Goal: Information Seeking & Learning: Learn about a topic

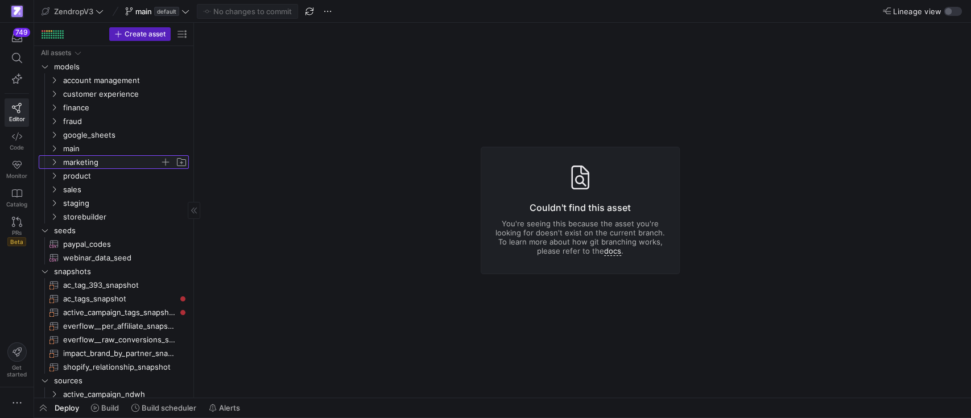
click at [51, 163] on icon "Press SPACE to select this row." at bounding box center [54, 162] width 8 height 7
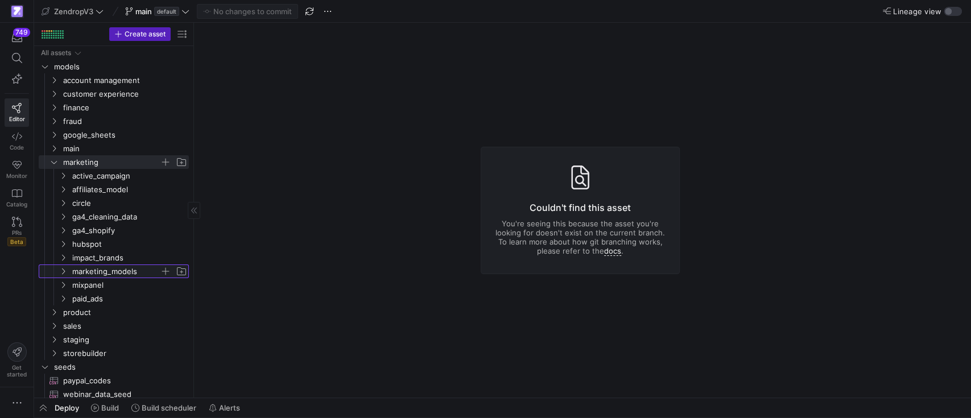
click at [59, 271] on icon "Press SPACE to select this row." at bounding box center [63, 271] width 8 height 7
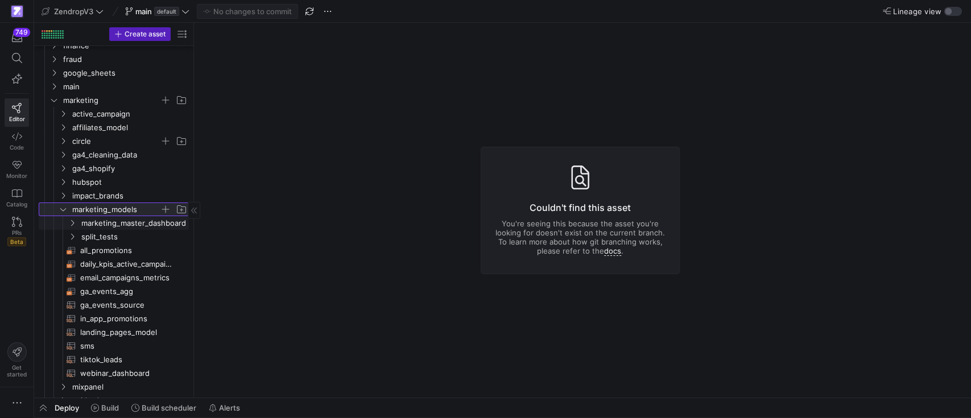
scroll to position [76, 0]
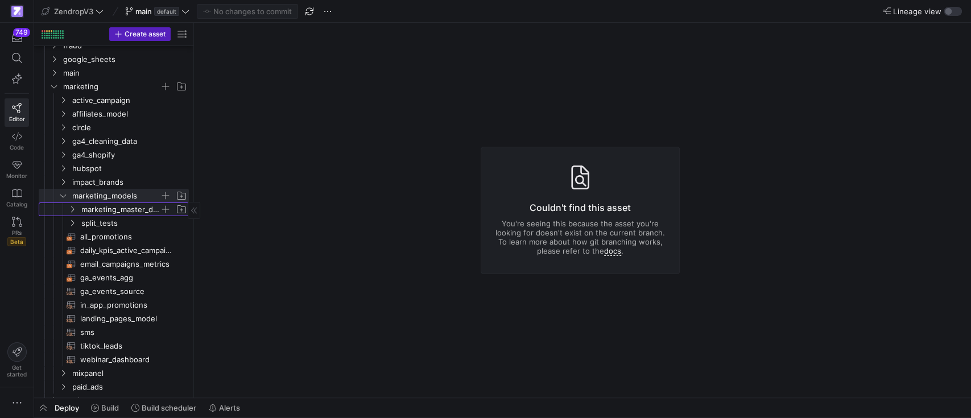
click at [80, 210] on span "marketing_master_dashboard" at bounding box center [128, 209] width 122 height 13
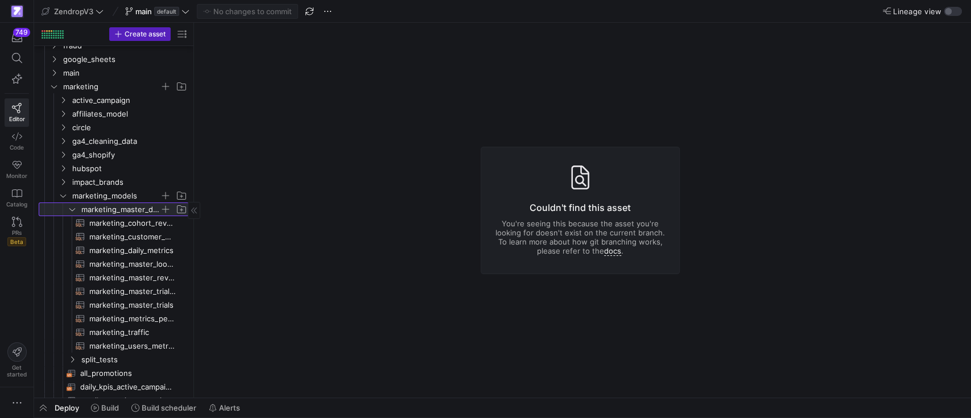
click at [80, 210] on span "marketing_master_dashboard" at bounding box center [128, 209] width 122 height 13
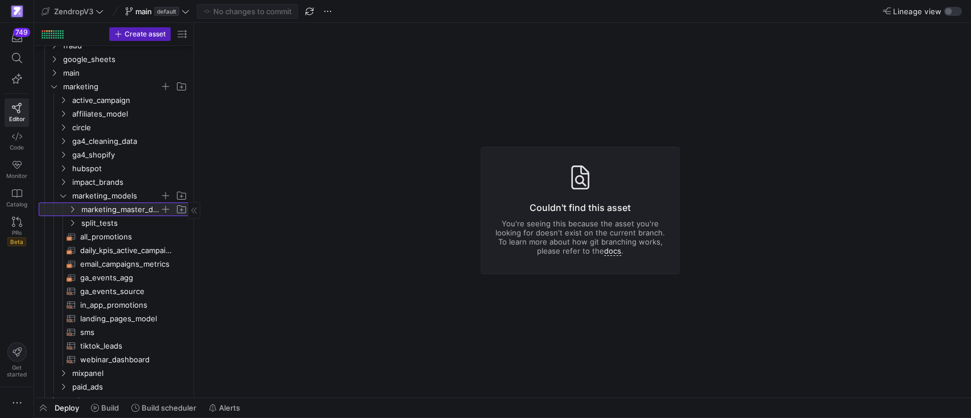
click at [80, 210] on span "marketing_master_dashboard" at bounding box center [128, 209] width 122 height 13
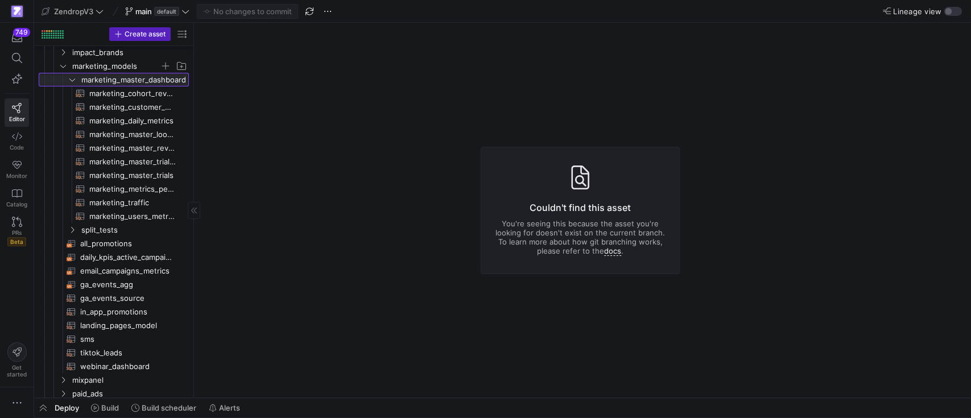
scroll to position [0, 0]
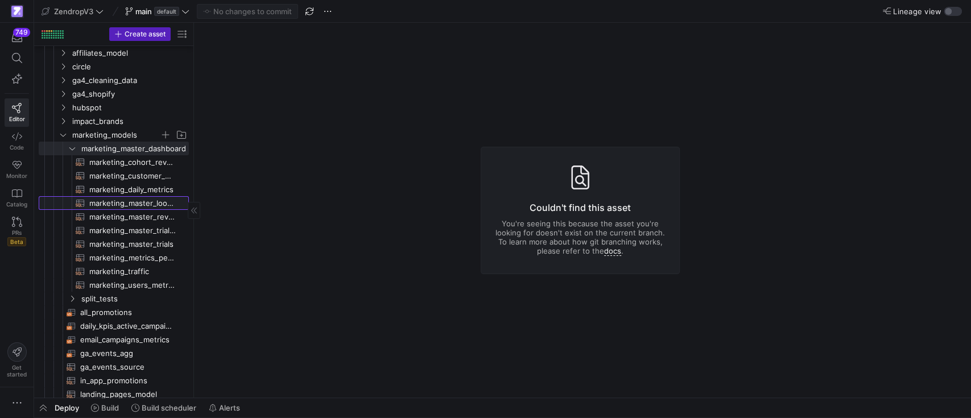
click at [136, 200] on span "marketing_master_lookup​​​​​​​​​​" at bounding box center [132, 203] width 86 height 13
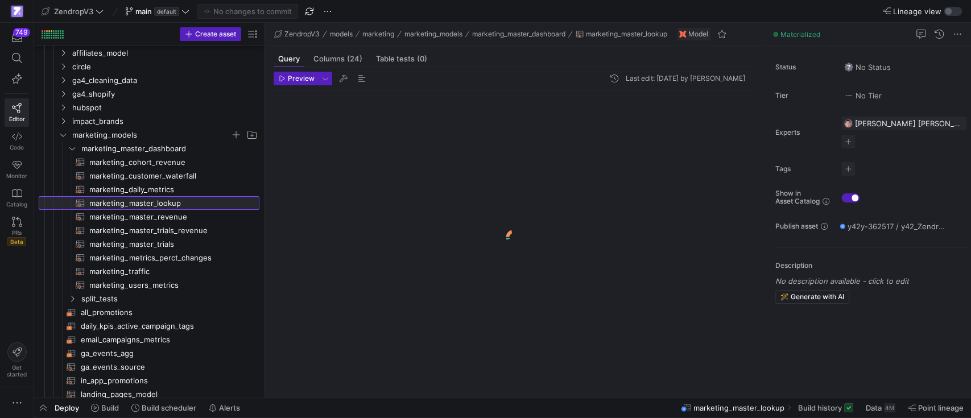
drag, startPoint x: 193, startPoint y: 185, endPoint x: 264, endPoint y: 190, distance: 70.6
click at [264, 190] on div at bounding box center [264, 210] width 1 height 375
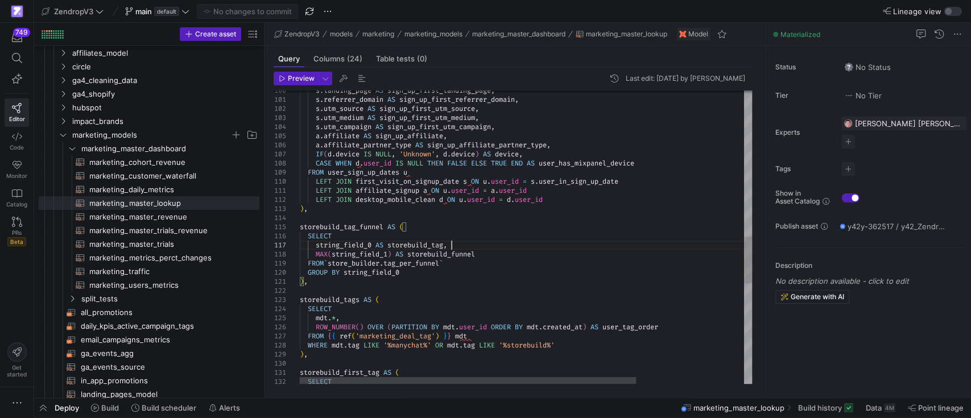
scroll to position [0, 249]
click at [459, 244] on div "s . landing_page AS sign_up_first_landing_page , s . referrer_domain AS sign_up…" at bounding box center [598, 93] width 597 height 1835
click at [431, 264] on div "s . landing_page AS sign_up_first_landing_page , s . referrer_domain AS sign_up…" at bounding box center [598, 93] width 597 height 1835
click at [380, 234] on div "s . landing_page AS sign_up_first_landing_page , s . referrer_domain AS sign_up…" at bounding box center [598, 93] width 597 height 1835
click at [438, 243] on div "s . landing_page AS sign_up_first_landing_page , s . referrer_domain AS sign_up…" at bounding box center [598, 93] width 597 height 1835
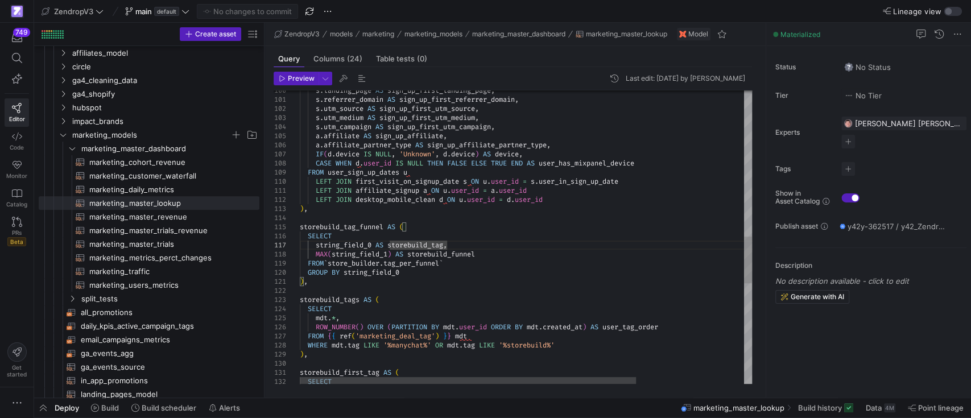
click at [426, 254] on div "s . landing_page AS sign_up_first_landing_page , s . referrer_domain AS sign_up…" at bounding box center [598, 93] width 597 height 1835
click at [405, 265] on div "s . landing_page AS sign_up_first_landing_page , s . referrer_domain AS sign_up…" at bounding box center [598, 93] width 597 height 1835
click at [426, 271] on div "s . landing_page AS sign_up_first_landing_page , s . referrer_domain AS sign_up…" at bounding box center [598, 93] width 597 height 1835
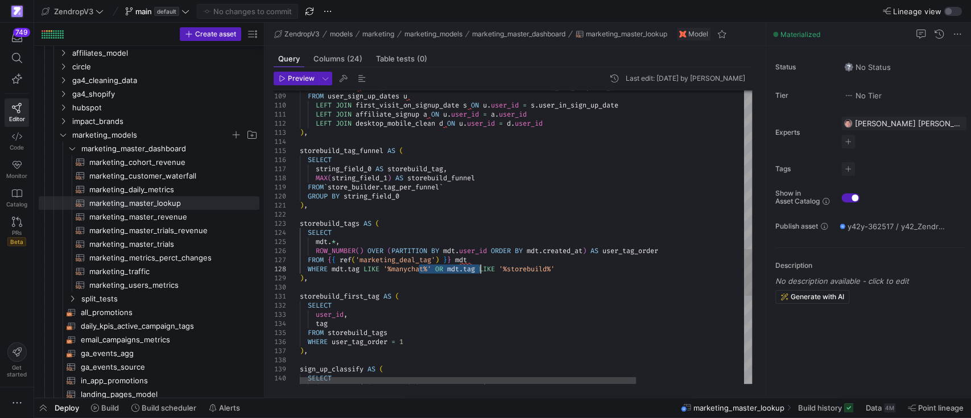
drag, startPoint x: 417, startPoint y: 266, endPoint x: 503, endPoint y: 270, distance: 86.5
click at [500, 270] on div "CASE WHEN d . user_id IS NULL THEN FALSE ELSE TRUE END AS user_has_mixpanel_dev…" at bounding box center [598, 17] width 597 height 1835
click at [577, 267] on div "CASE WHEN d . user_id IS NULL THEN FALSE ELSE TRUE END AS user_has_mixpanel_dev…" at bounding box center [598, 17] width 597 height 1835
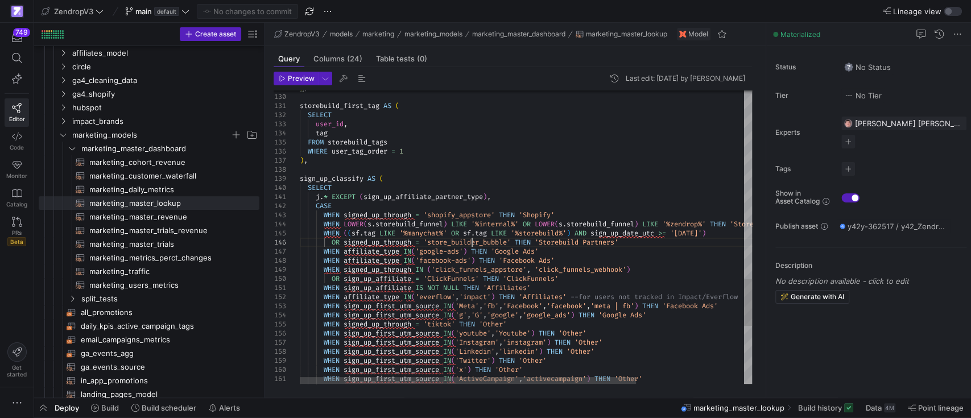
click at [598, 377] on div at bounding box center [468, 380] width 336 height 7
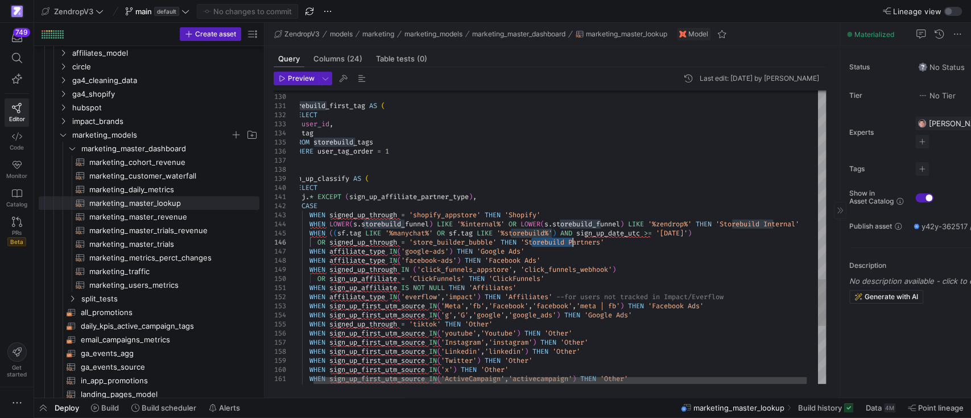
drag, startPoint x: 764, startPoint y: 174, endPoint x: 883, endPoint y: 179, distance: 118.9
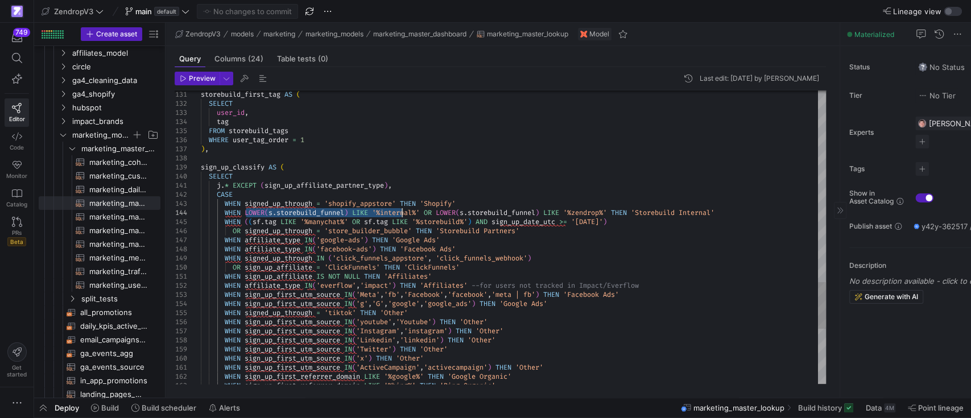
drag, startPoint x: 245, startPoint y: 210, endPoint x: 405, endPoint y: 212, distance: 159.8
type textarea "[PERSON_NAME]* EXCEPT (sign_up_affiliate_partner_type), CASE WHEN signed_up_thr…"
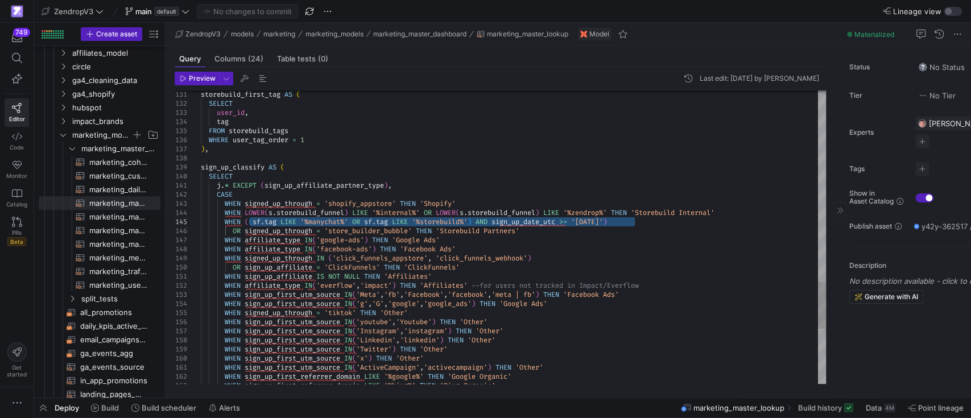
drag, startPoint x: 251, startPoint y: 221, endPoint x: 632, endPoint y: 221, distance: 381.5
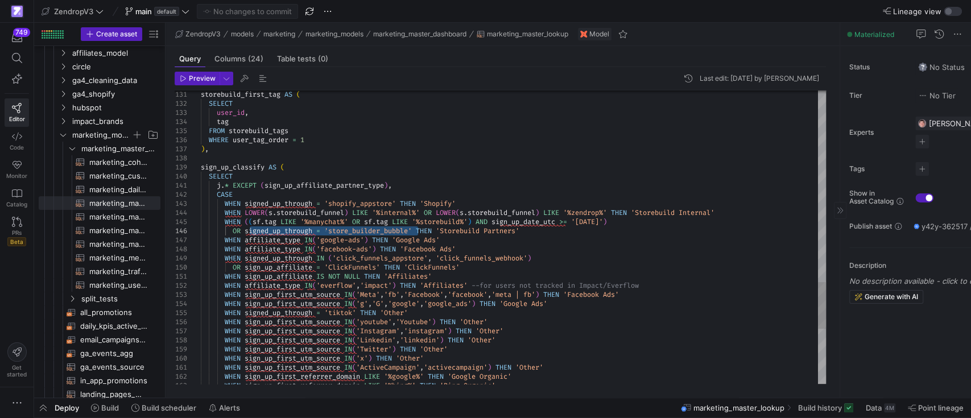
drag, startPoint x: 249, startPoint y: 232, endPoint x: 461, endPoint y: 226, distance: 212.2
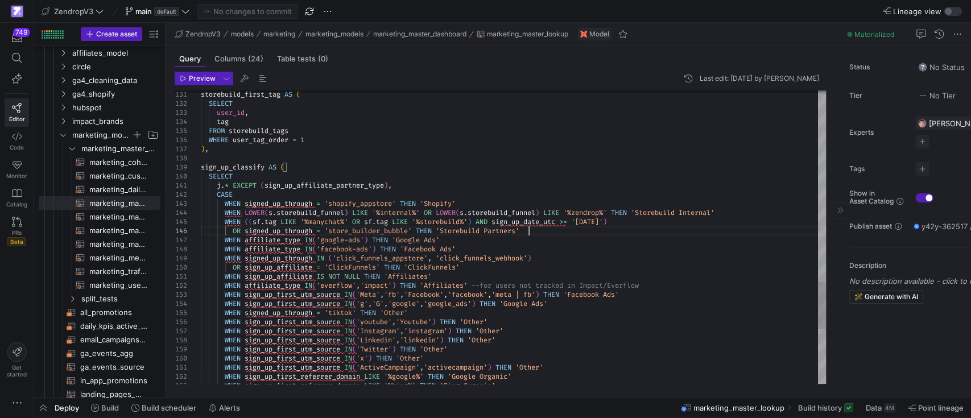
click at [828, 410] on span "Build history" at bounding box center [820, 407] width 44 height 9
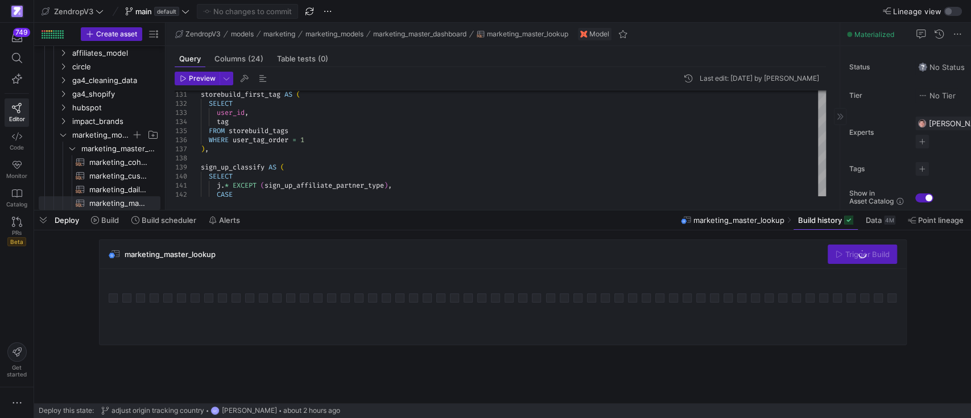
drag, startPoint x: 354, startPoint y: 207, endPoint x: 365, endPoint y: 119, distance: 88.8
click at [359, 119] on as-split "ZendropV3 main default No changes to commit Lineage view Create asset Drag here…" at bounding box center [502, 209] width 936 height 418
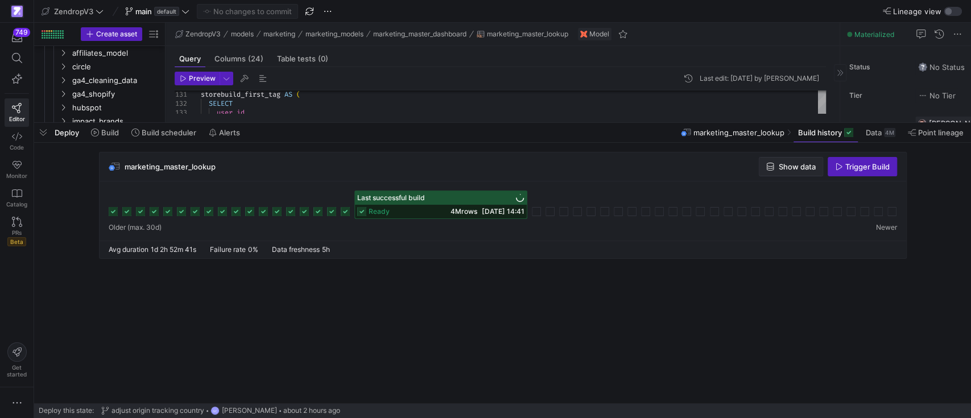
click at [782, 168] on span "Show data" at bounding box center [796, 166] width 37 height 9
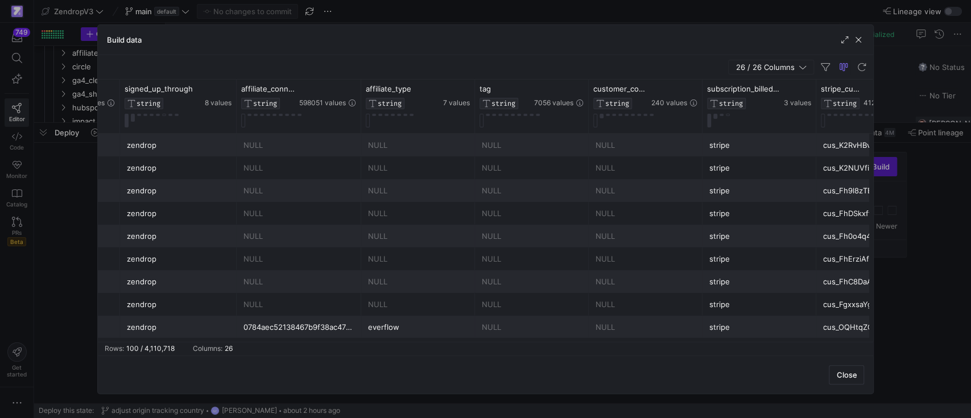
scroll to position [0, 327]
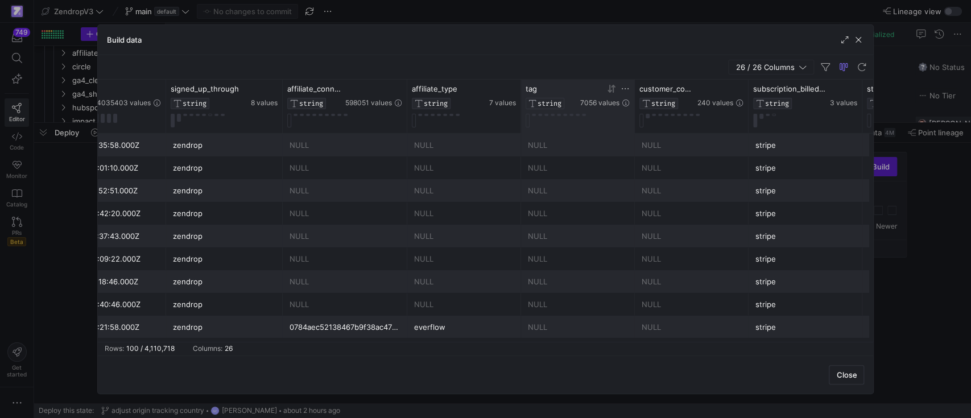
click at [623, 90] on icon at bounding box center [624, 88] width 9 height 9
drag, startPoint x: 639, startPoint y: 124, endPoint x: 640, endPoint y: 116, distance: 8.0
click at [638, 123] on input "Filter Value" at bounding box center [678, 126] width 116 height 14
click at [571, 69] on div "26 / 26 Columns" at bounding box center [486, 67] width 776 height 24
click at [827, 72] on span "button" at bounding box center [825, 67] width 14 height 14
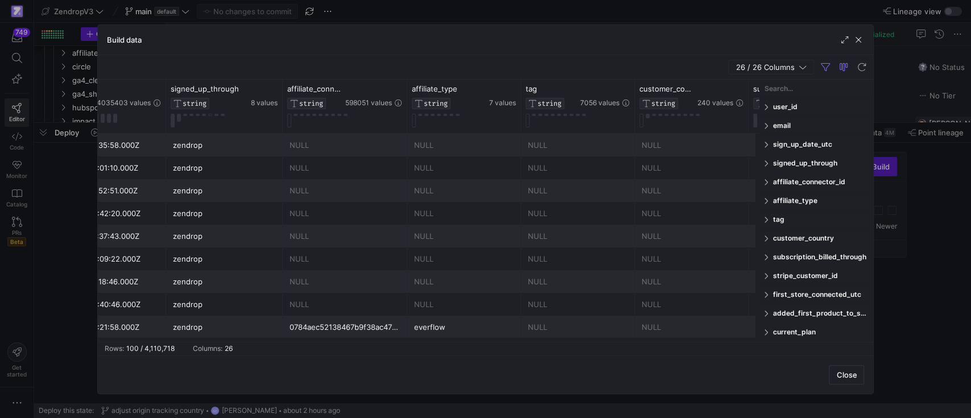
click at [793, 88] on input "Filter Columns Input" at bounding box center [816, 88] width 105 height 23
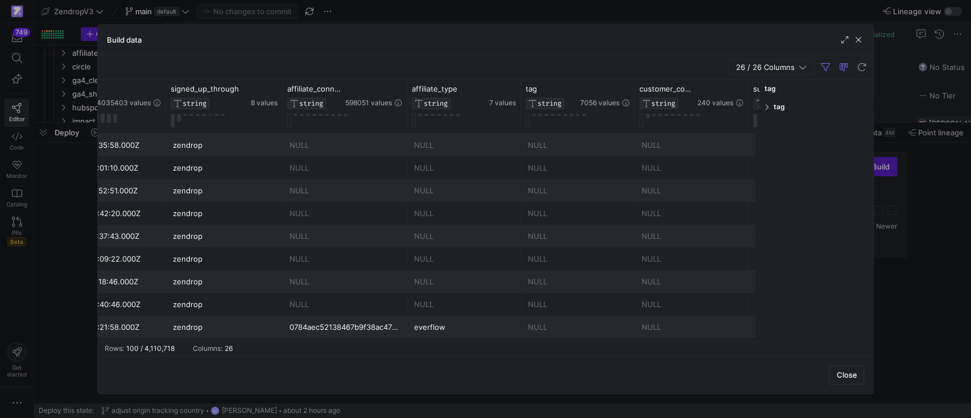
type input "tag"
click at [768, 105] on span at bounding box center [767, 107] width 7 height 8
type input "storebuild-affiliate-web-zendrop-redirect-bubble"
click at [851, 239] on button "Apply" at bounding box center [851, 238] width 35 height 15
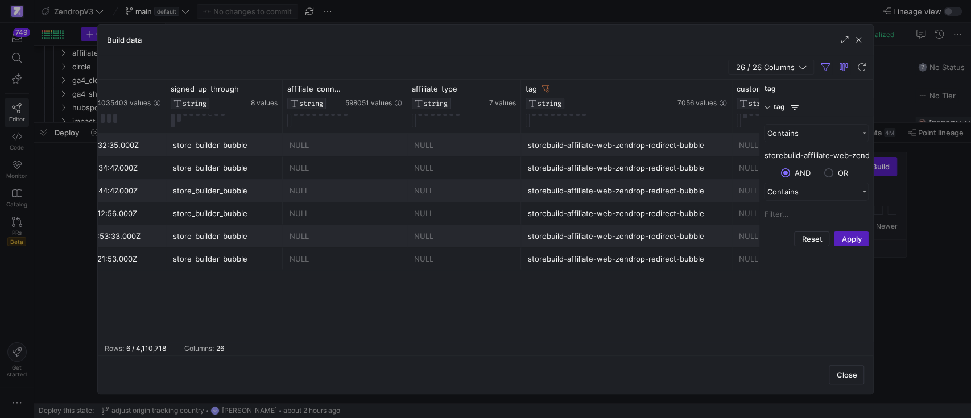
drag, startPoint x: 632, startPoint y: 107, endPoint x: 648, endPoint y: 143, distance: 39.4
click at [729, 117] on div at bounding box center [731, 106] width 5 height 53
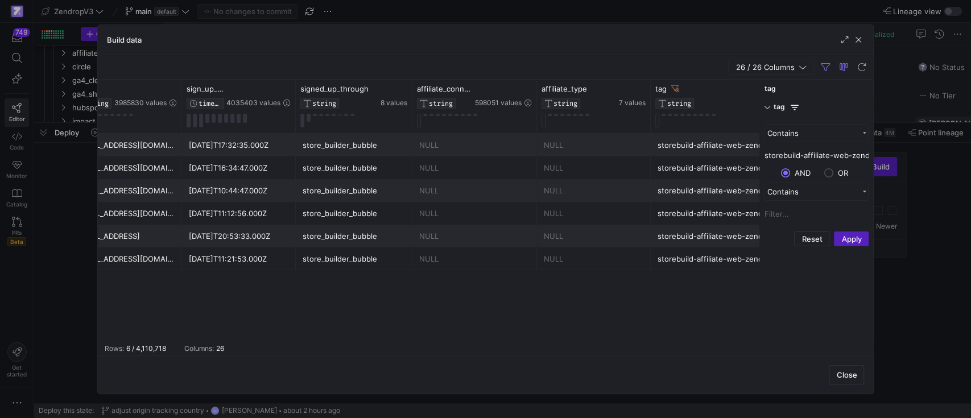
scroll to position [0, 51]
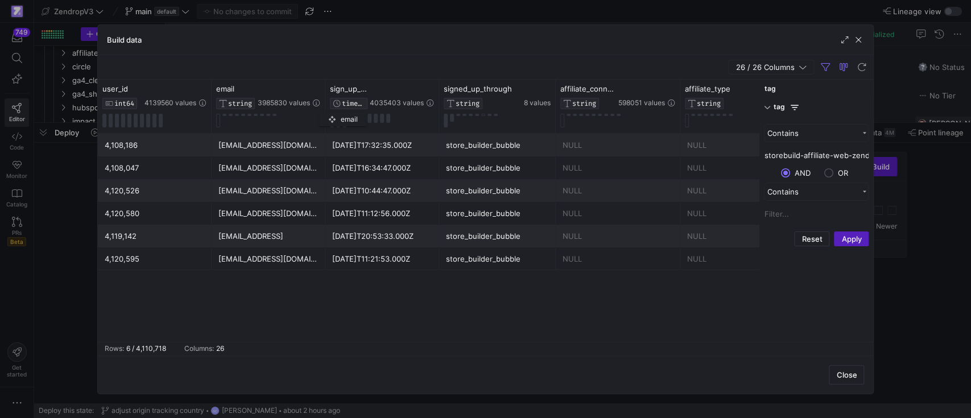
click at [325, 110] on div "email STRING 3985830 values" at bounding box center [269, 106] width 114 height 53
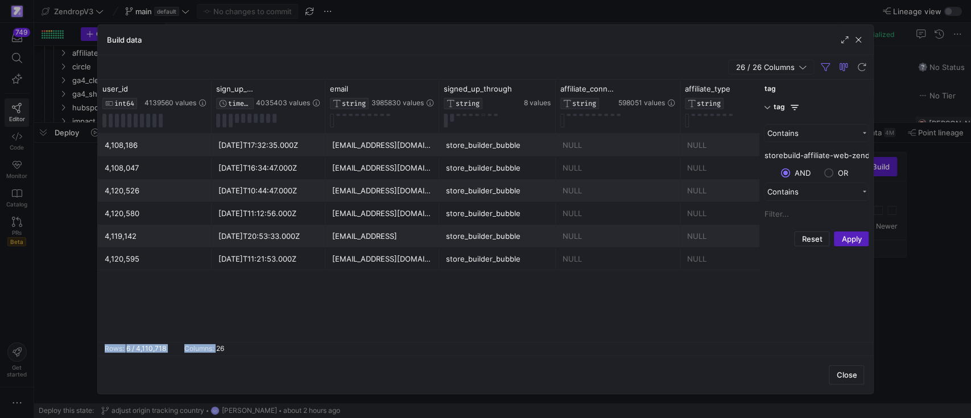
drag, startPoint x: 215, startPoint y: 342, endPoint x: 292, endPoint y: 339, distance: 76.8
click at [292, 339] on mat-sidenav-content "Drag here to set row groups Drag here to set column labels tag STRING 7056 valu…" at bounding box center [486, 218] width 776 height 276
click at [291, 317] on div "[EMAIL_ADDRESS][DOMAIN_NAME] [DATE]T17:32:35.000Z store_builder_bubble NULL NUL…" at bounding box center [429, 238] width 662 height 208
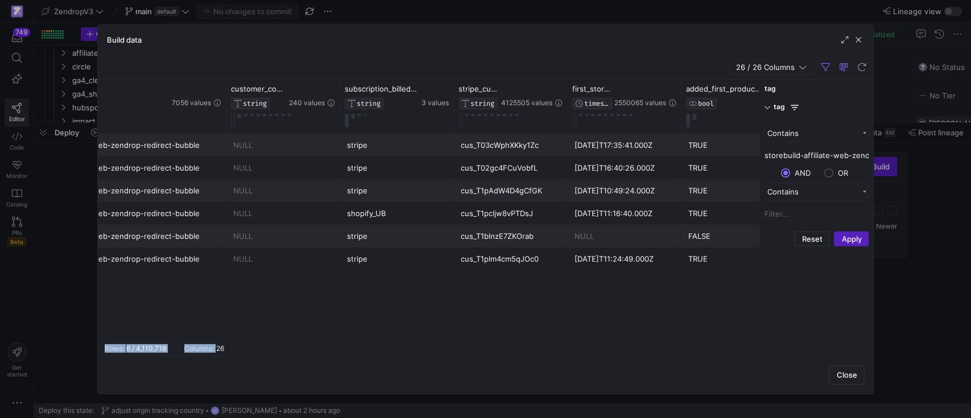
scroll to position [0, 798]
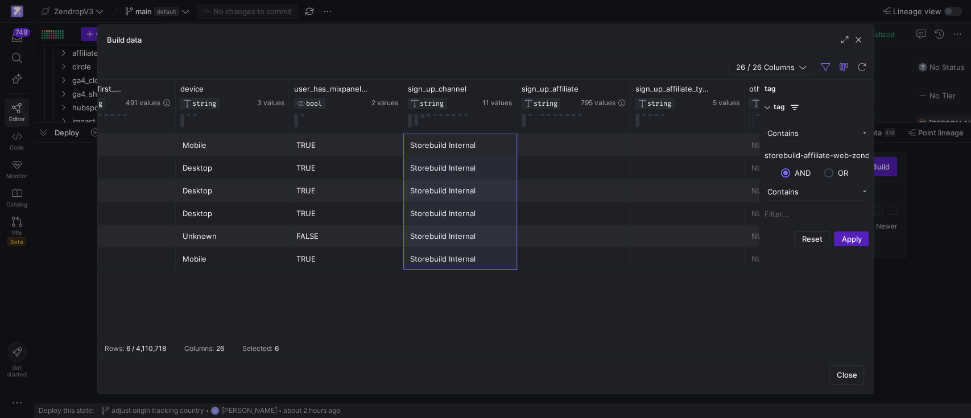
drag, startPoint x: 463, startPoint y: 148, endPoint x: 449, endPoint y: 261, distance: 113.4
drag, startPoint x: 598, startPoint y: 336, endPoint x: 582, endPoint y: 340, distance: 17.0
click at [582, 340] on div "sign_up_first_utm_medium STRING 35 values sign_up_first_utm_campaign STRING 491…" at bounding box center [429, 211] width 662 height 262
click at [618, 335] on div "NULL NULL Mobile TRUE Storebuild Internal NULL NULL NULL Desktop TRUE Storebuil…" at bounding box center [429, 238] width 662 height 208
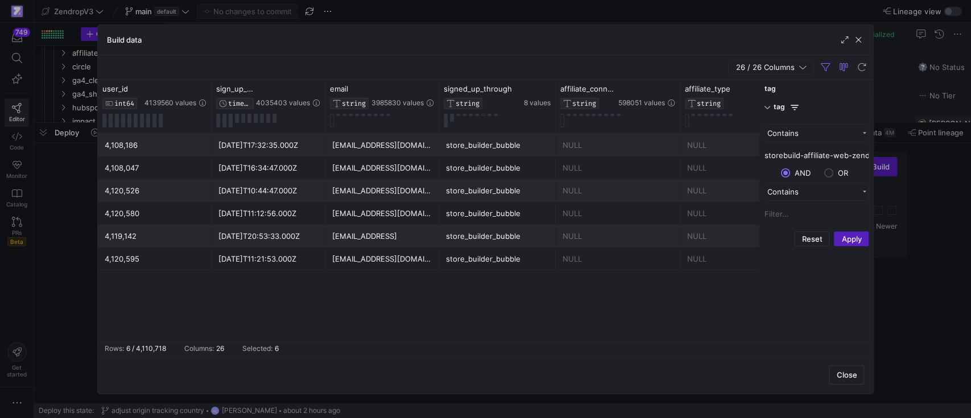
click at [293, 316] on div "Storebuild Internal NULL storebuild-affiliate-web-zendrop-redirect-bubble 4,108…" at bounding box center [429, 238] width 662 height 208
click at [802, 65] on icon "button" at bounding box center [802, 67] width 8 height 8
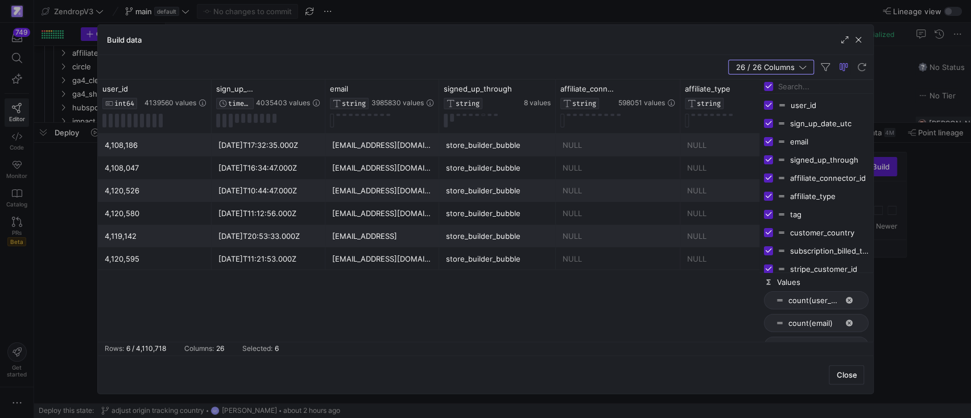
click at [767, 85] on input "Toggle Select All Columns" at bounding box center [768, 86] width 9 height 9
checkbox input "false"
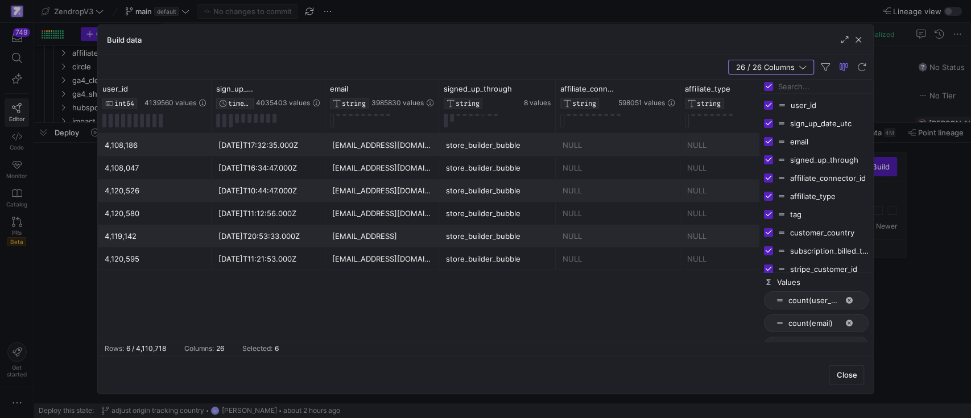
checkbox input "false"
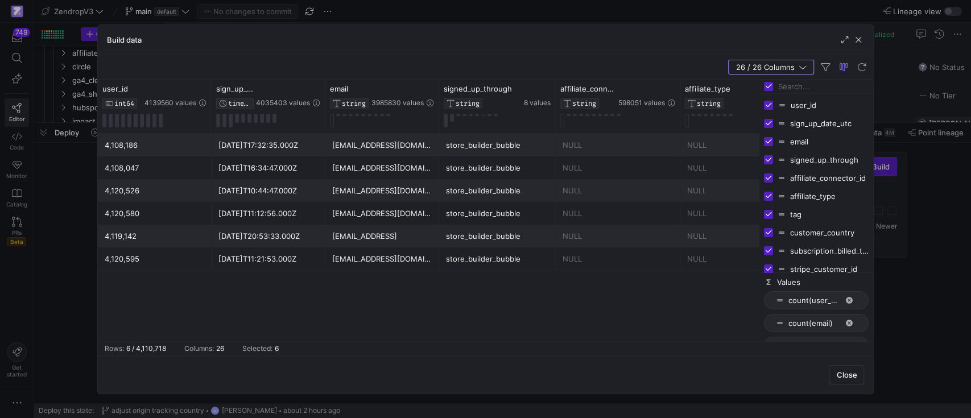
checkbox input "false"
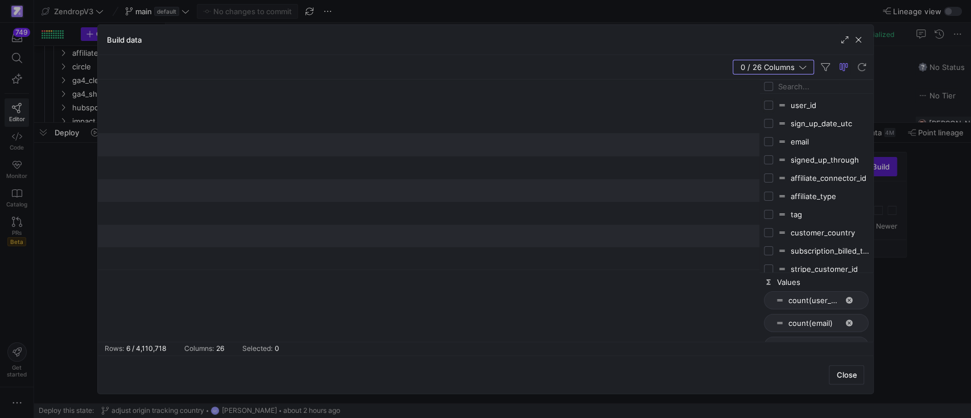
click at [769, 103] on input "Press SPACE to toggle visibility (hidden)" at bounding box center [768, 105] width 9 height 9
checkbox input "true"
checkbox input "false"
click at [763, 125] on div "sign_up_date_utc" at bounding box center [816, 123] width 114 height 18
click at [770, 123] on input "Press SPACE to toggle visibility (hidden)" at bounding box center [768, 123] width 9 height 9
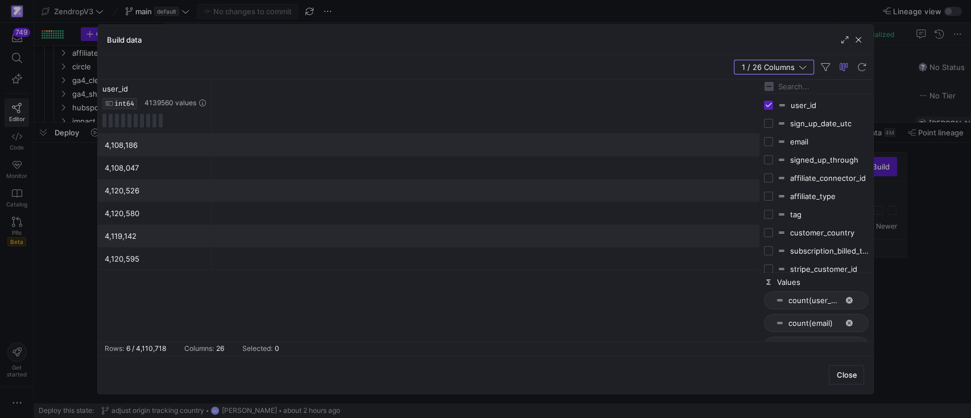
checkbox input "true"
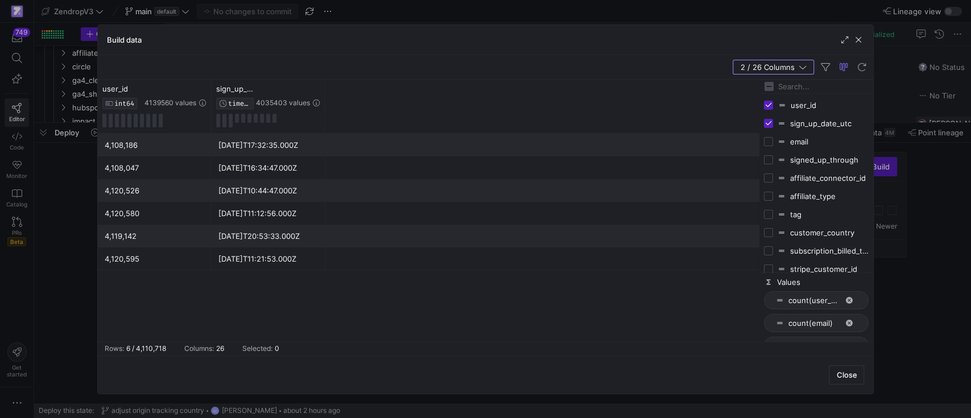
click at [771, 138] on input "Press SPACE to toggle visibility (hidden)" at bounding box center [768, 141] width 9 height 9
checkbox input "true"
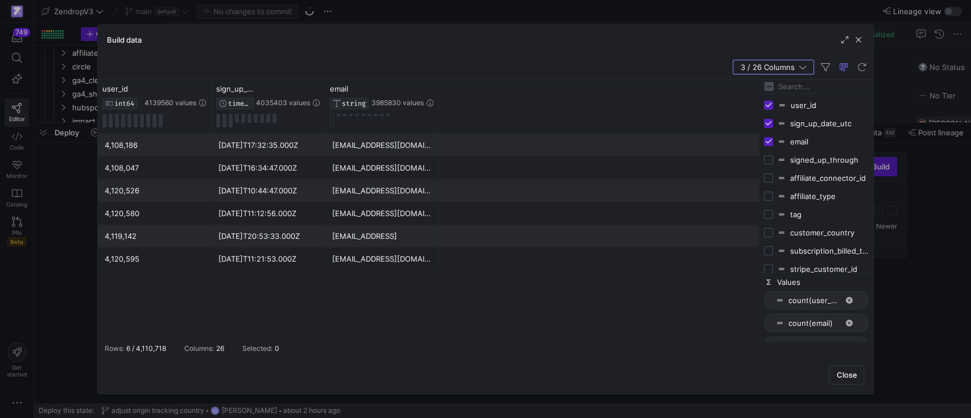
click at [767, 212] on input "Press SPACE to toggle visibility (hidden)" at bounding box center [768, 214] width 9 height 9
checkbox input "true"
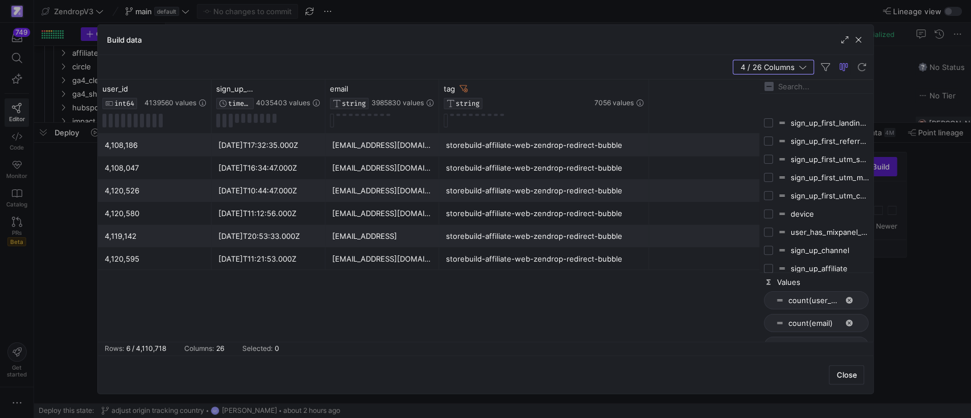
scroll to position [298, 0]
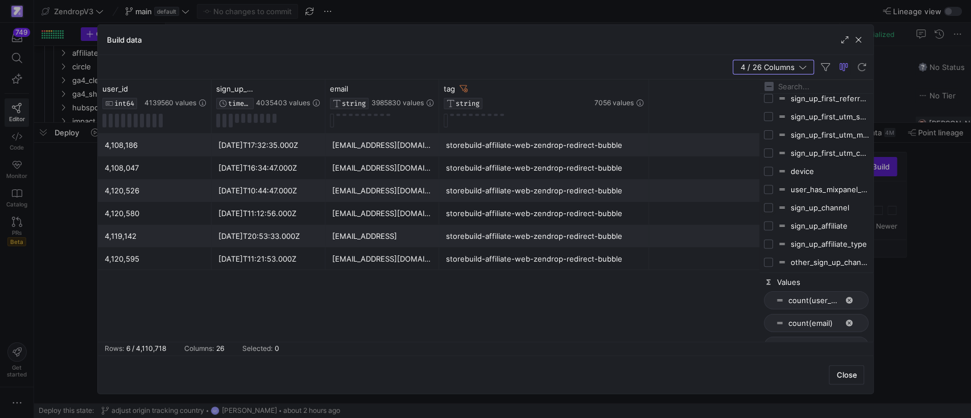
click at [765, 205] on input "Press SPACE to toggle visibility (hidden)" at bounding box center [768, 207] width 9 height 9
checkbox input "true"
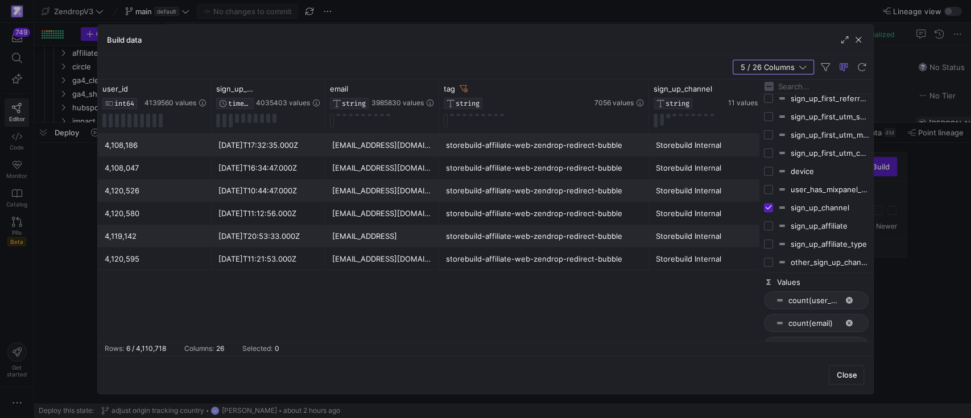
drag, startPoint x: 695, startPoint y: 66, endPoint x: 707, endPoint y: 68, distance: 12.1
click at [695, 67] on div "5 / 26 Columns" at bounding box center [486, 67] width 776 height 24
click at [780, 67] on span "5 / 26 Columns" at bounding box center [769, 67] width 59 height 9
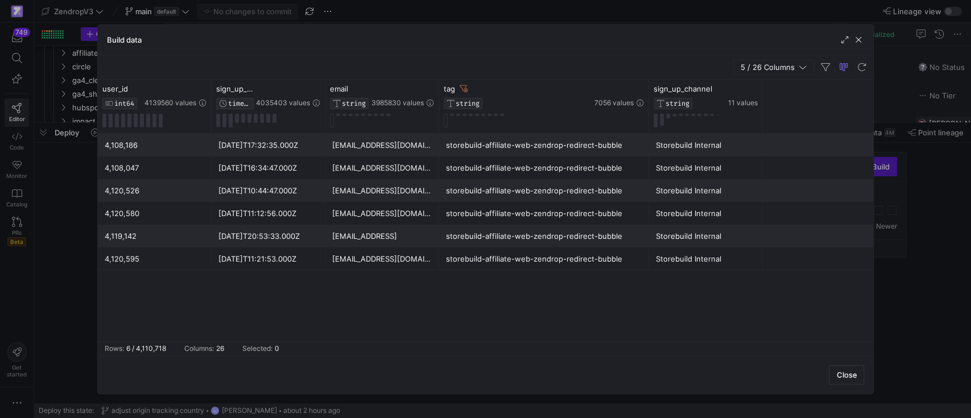
click at [68, 132] on div at bounding box center [485, 209] width 971 height 418
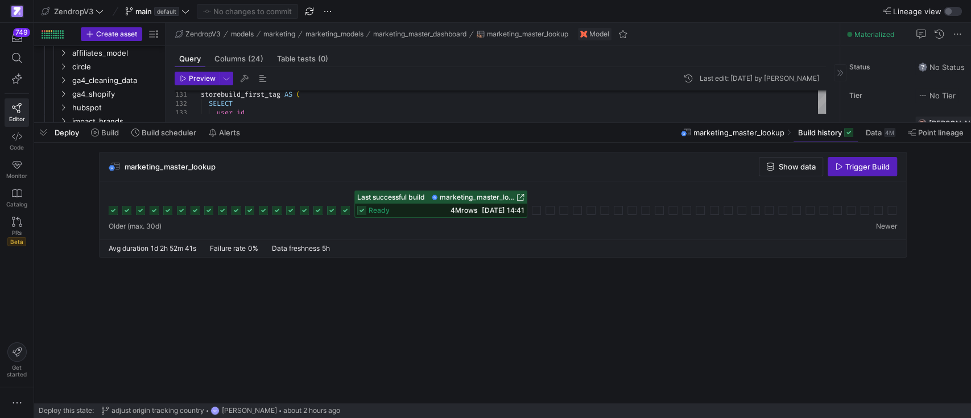
click at [45, 130] on span "button" at bounding box center [43, 132] width 18 height 19
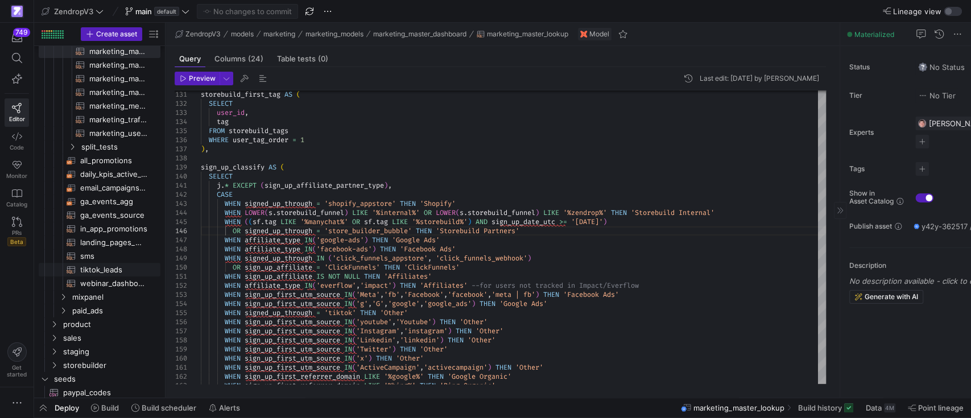
scroll to position [136, 0]
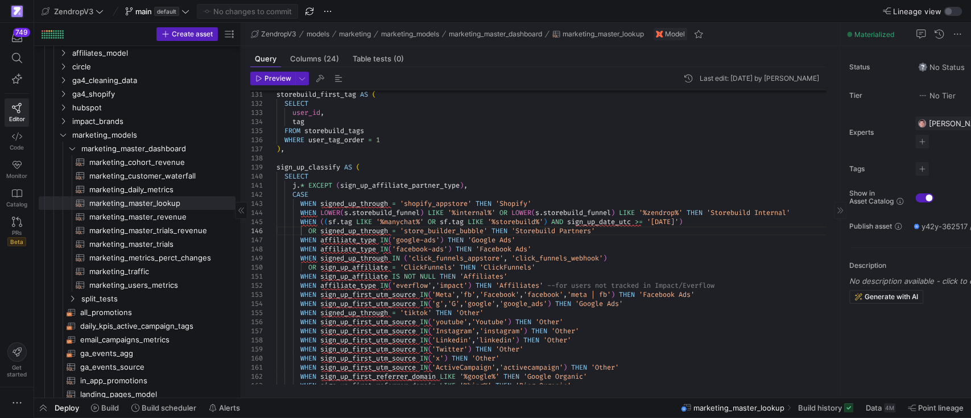
drag, startPoint x: 165, startPoint y: 186, endPoint x: 205, endPoint y: 193, distance: 40.5
click at [241, 194] on as-split "Create asset Drag here to set row groups Drag here to set column labels Group 1…" at bounding box center [502, 210] width 936 height 375
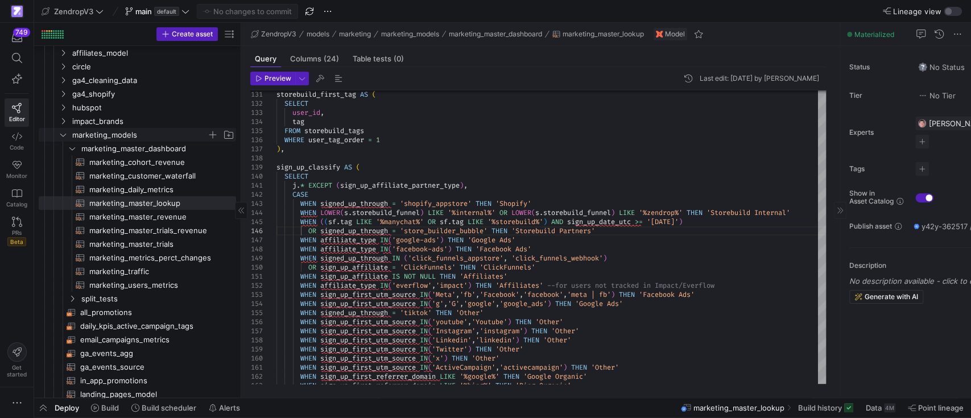
click at [59, 135] on icon "Press SPACE to select this row." at bounding box center [63, 134] width 8 height 7
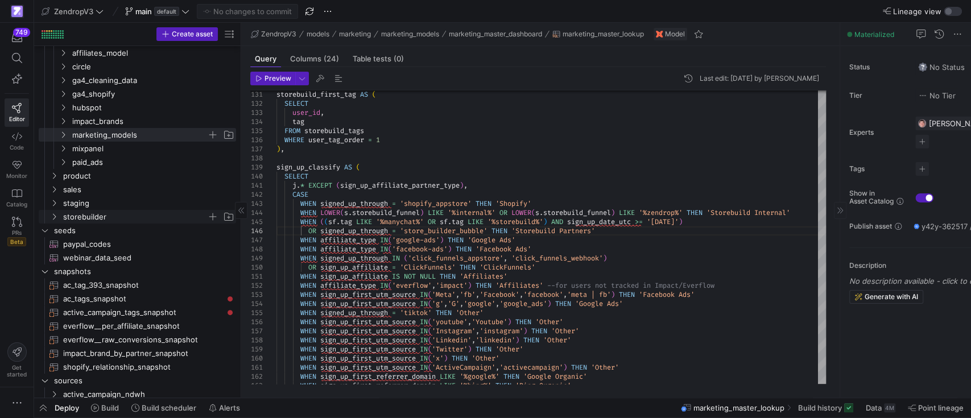
click at [55, 213] on icon "Press SPACE to select this row." at bounding box center [54, 216] width 8 height 7
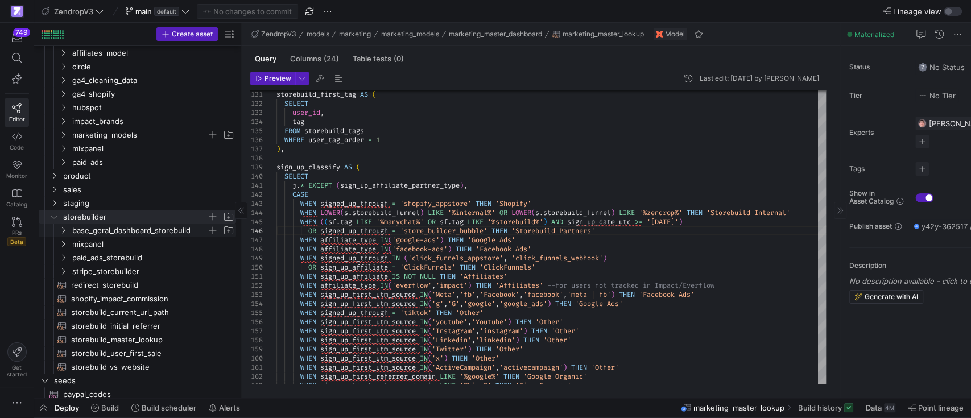
click at [66, 230] on icon "Press SPACE to select this row." at bounding box center [63, 230] width 8 height 7
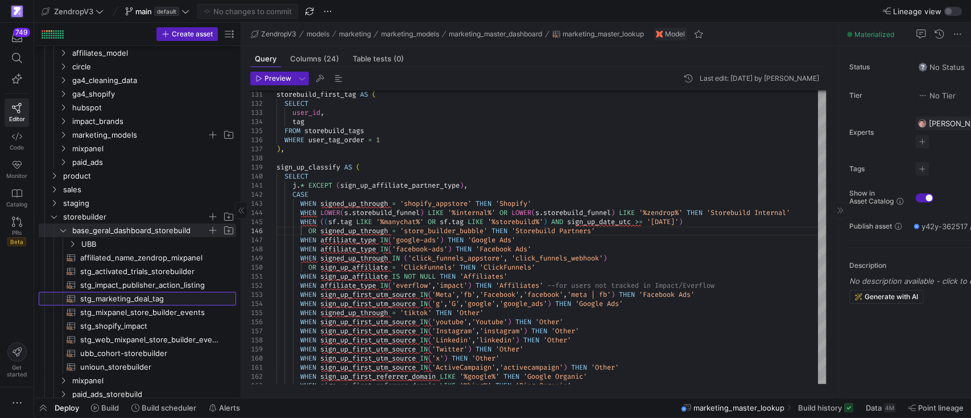
click at [92, 298] on span "stg_marketing_deal_tag​​​​​​​​​​" at bounding box center [151, 298] width 143 height 13
type textarea "WITH tags_source AS ( SELECT mdt.*, [DOMAIN_NAME], ROW_NUMBER() OVER (PARTITION…"
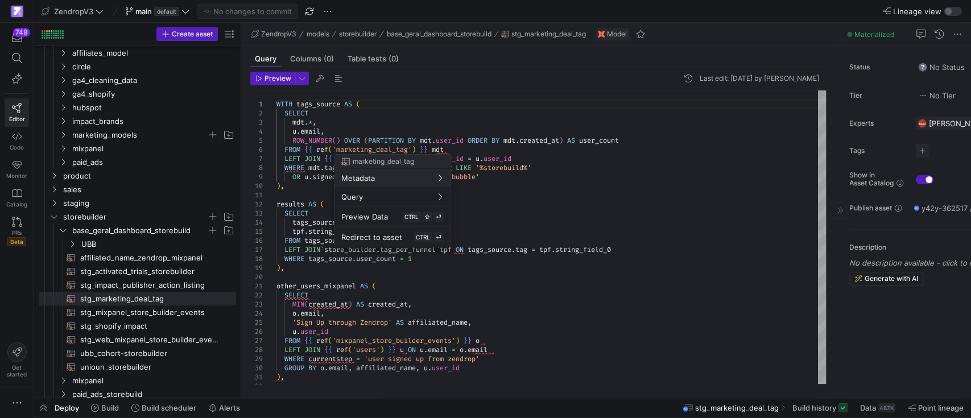
click at [365, 146] on div at bounding box center [485, 209] width 971 height 418
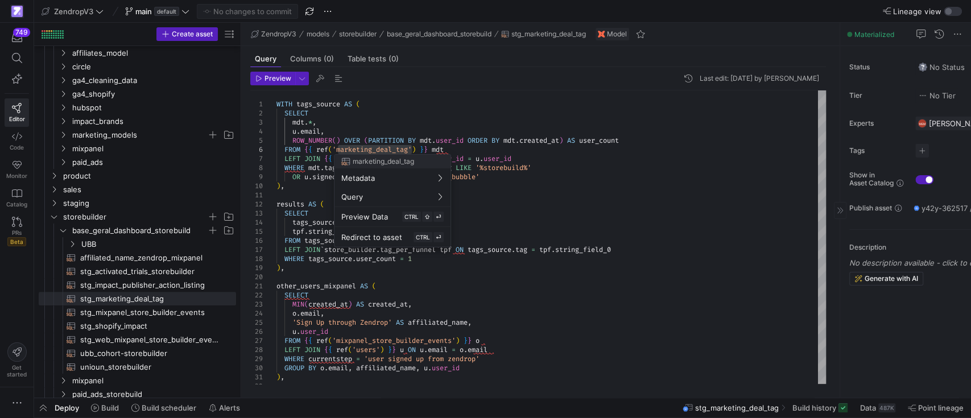
click at [827, 406] on div at bounding box center [485, 209] width 971 height 418
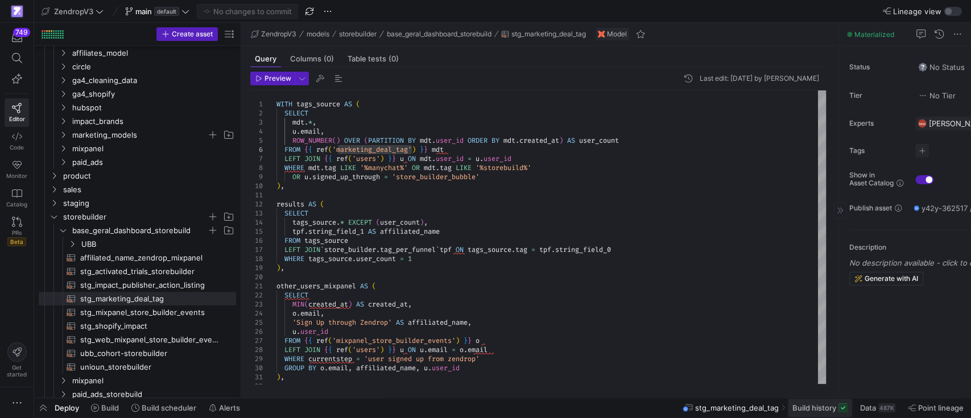
click at [814, 410] on span "Build history" at bounding box center [814, 407] width 44 height 9
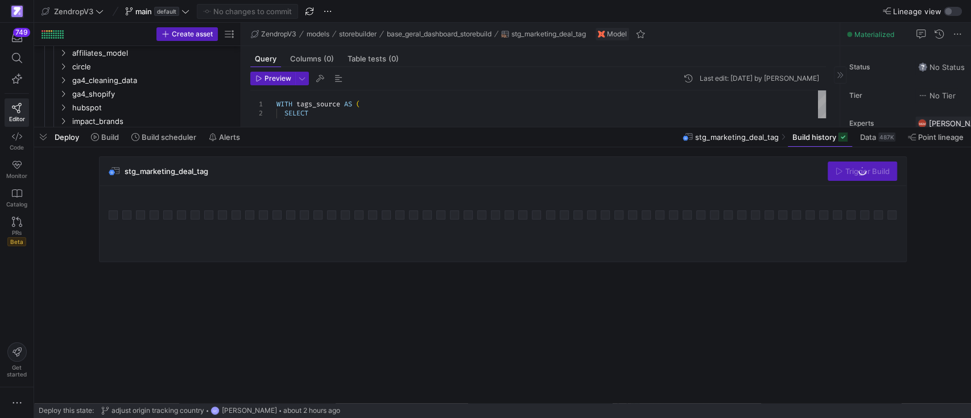
drag, startPoint x: 573, startPoint y: 209, endPoint x: 561, endPoint y: 126, distance: 83.9
click at [561, 126] on div at bounding box center [502, 127] width 936 height 5
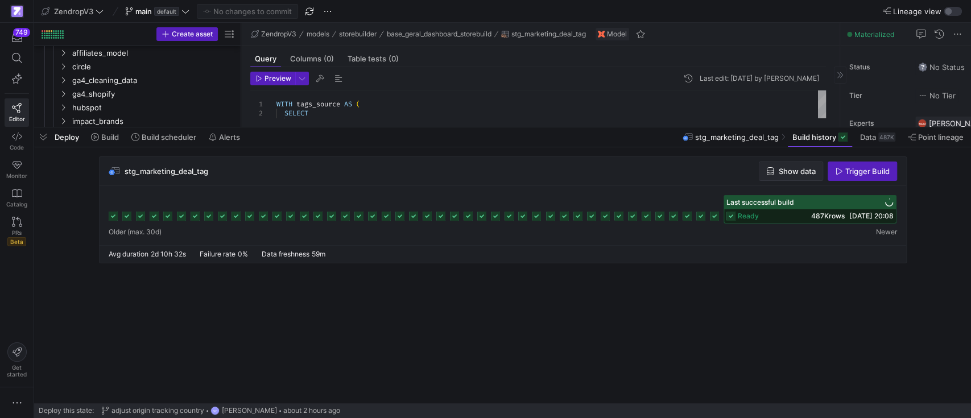
click at [795, 175] on span "Show data" at bounding box center [796, 171] width 37 height 9
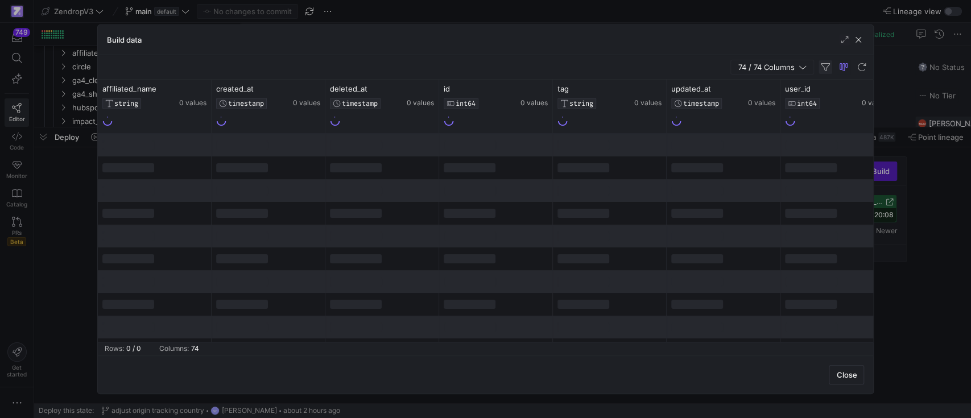
click at [824, 63] on span "button" at bounding box center [825, 67] width 14 height 14
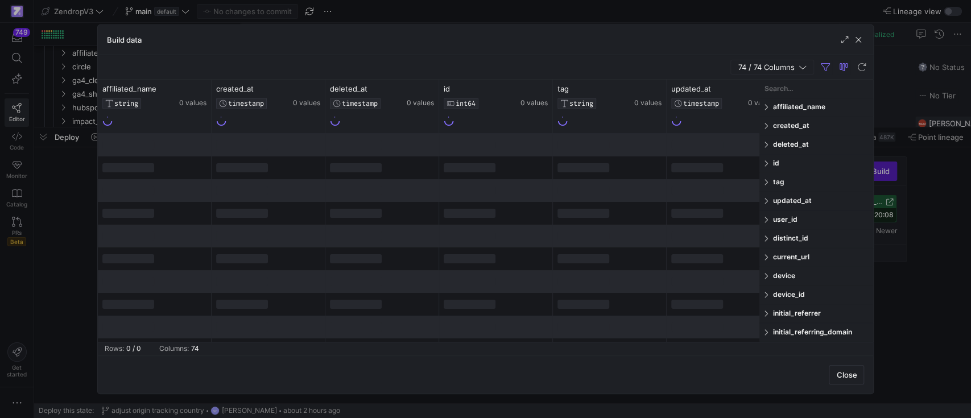
click at [778, 183] on span "tag" at bounding box center [821, 181] width 96 height 9
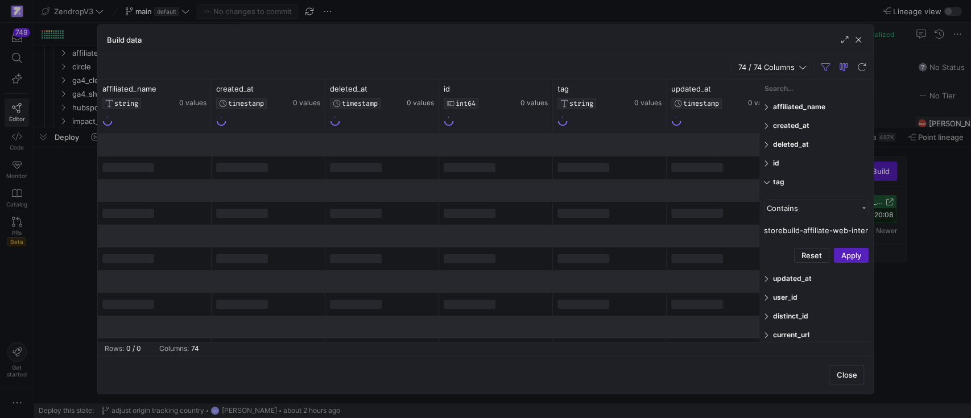
scroll to position [0, 118]
type input "storebuild-affiliate-web-internal-bubble-premiumtheme-home"
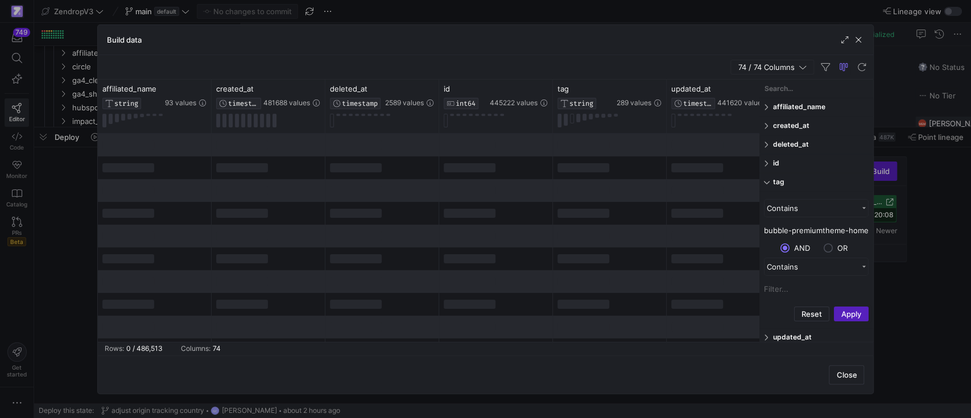
click at [852, 313] on button "Apply" at bounding box center [851, 313] width 35 height 15
click at [858, 40] on span "button" at bounding box center [857, 39] width 11 height 11
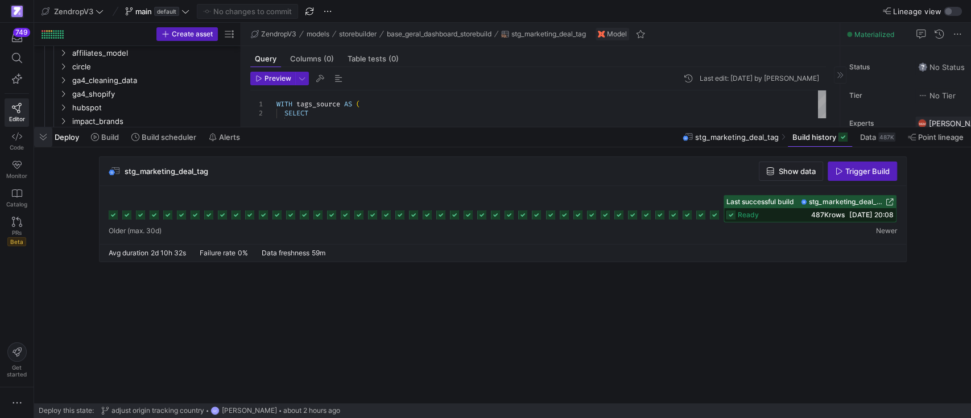
click at [45, 136] on span "button" at bounding box center [43, 136] width 18 height 19
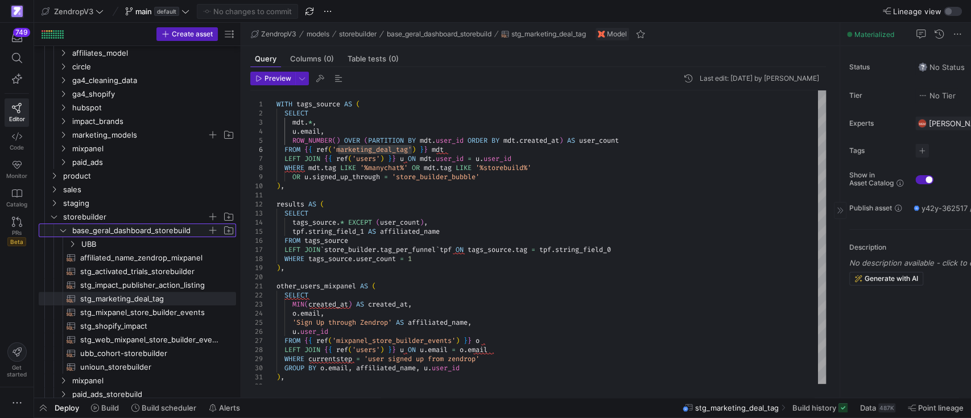
click at [60, 229] on icon "Press SPACE to select this row." at bounding box center [63, 230] width 6 height 3
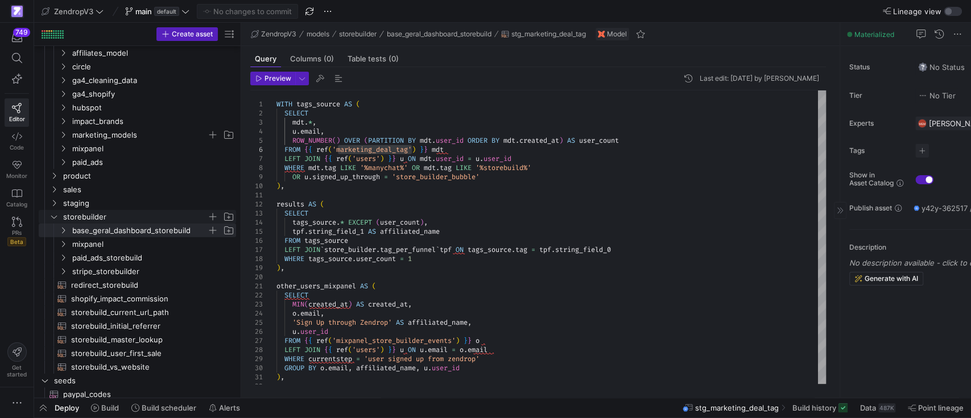
click at [48, 215] on span "storebuilder" at bounding box center [141, 216] width 187 height 13
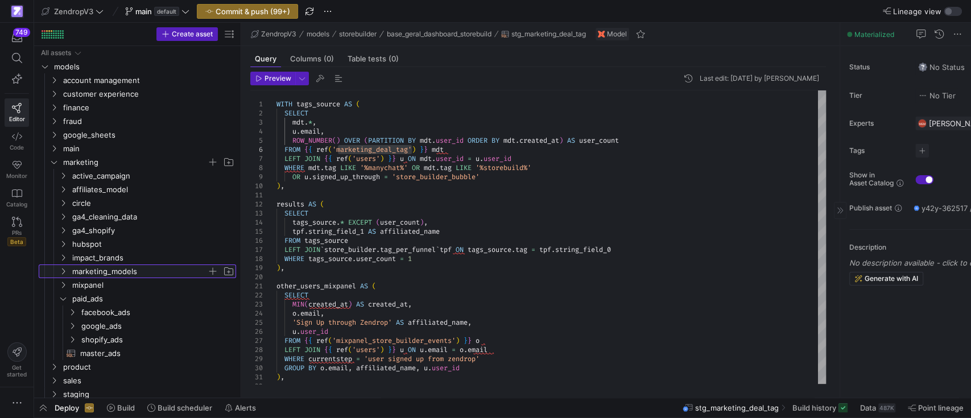
click at [66, 270] on icon "Press SPACE to select this row." at bounding box center [63, 271] width 8 height 7
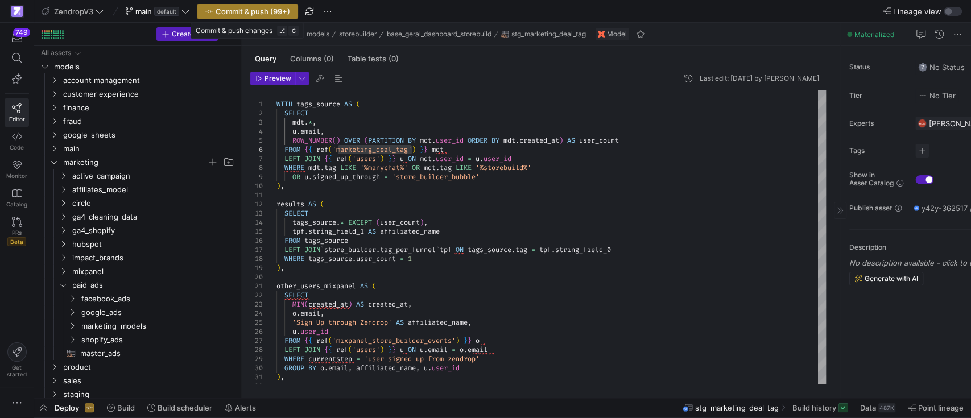
click at [285, 11] on span "Commit & push (99+)" at bounding box center [252, 11] width 74 height 9
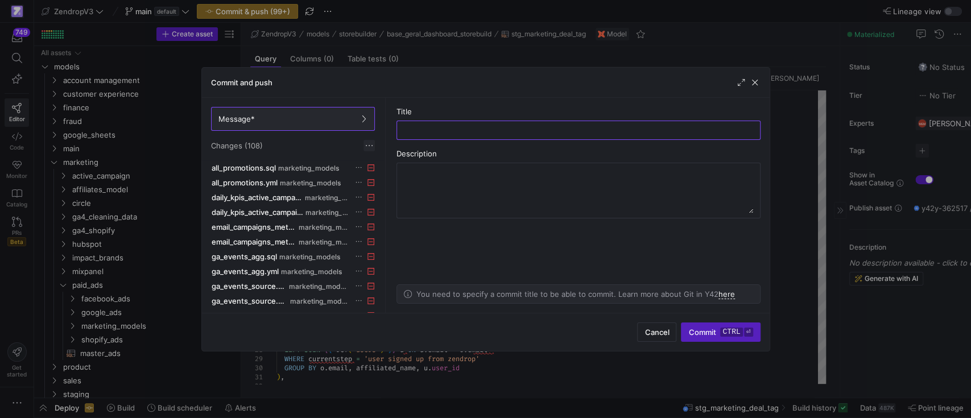
click at [368, 146] on span at bounding box center [368, 145] width 11 height 11
click at [396, 180] on span "Discard all changes" at bounding box center [409, 179] width 79 height 9
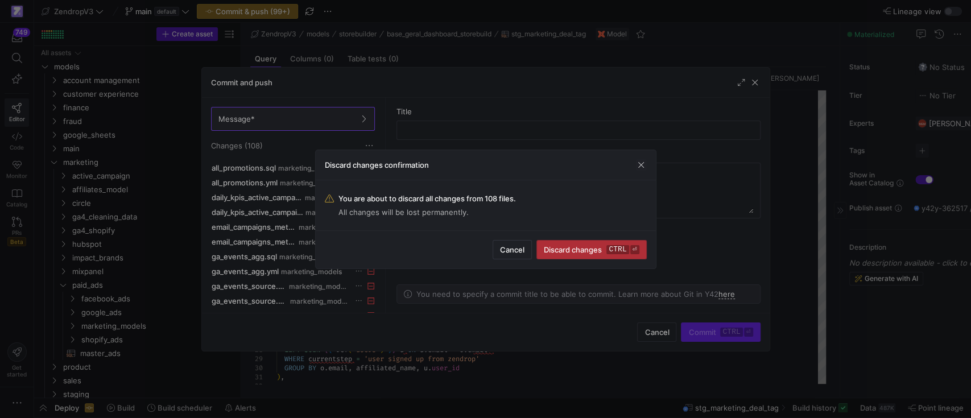
click at [586, 250] on span "Discard changes ctrl ⏎" at bounding box center [591, 249] width 95 height 9
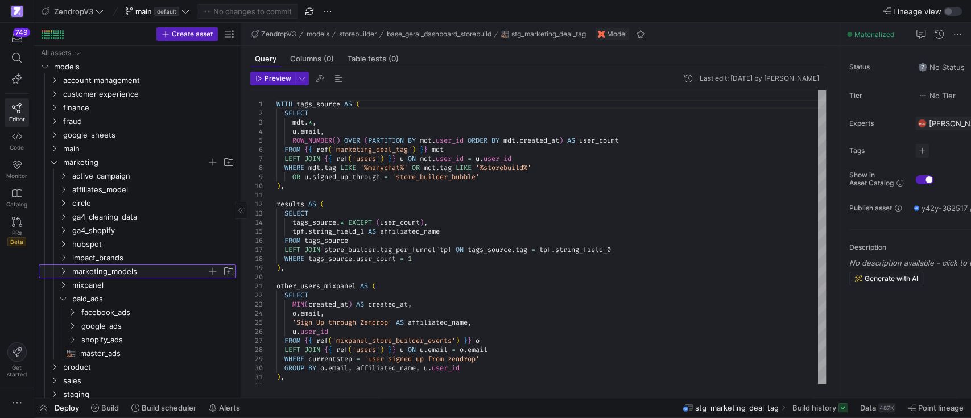
click at [62, 265] on span "marketing_models" at bounding box center [146, 271] width 178 height 13
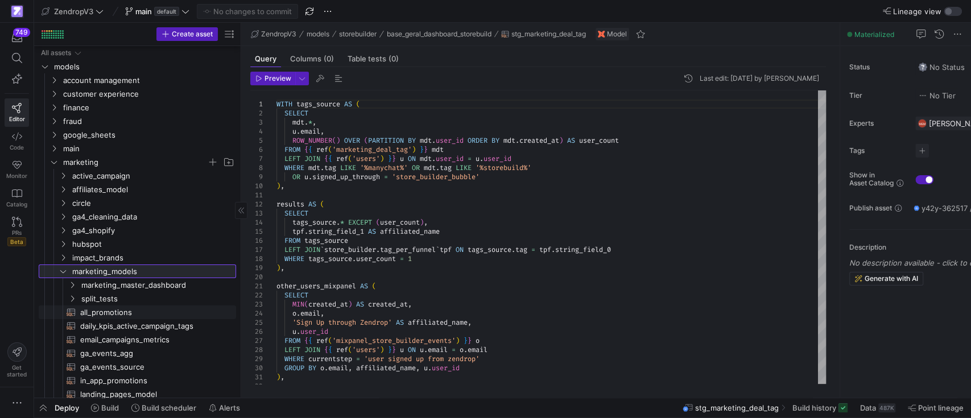
scroll to position [151, 0]
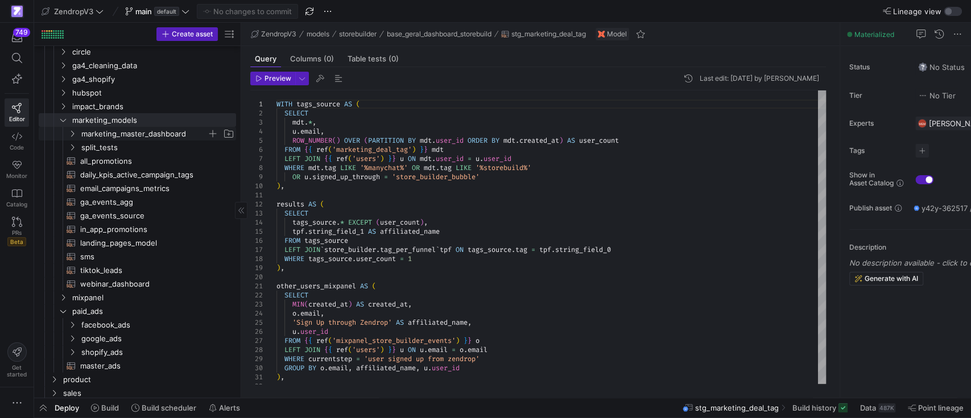
click at [75, 132] on icon "Press SPACE to select this row." at bounding box center [72, 133] width 8 height 7
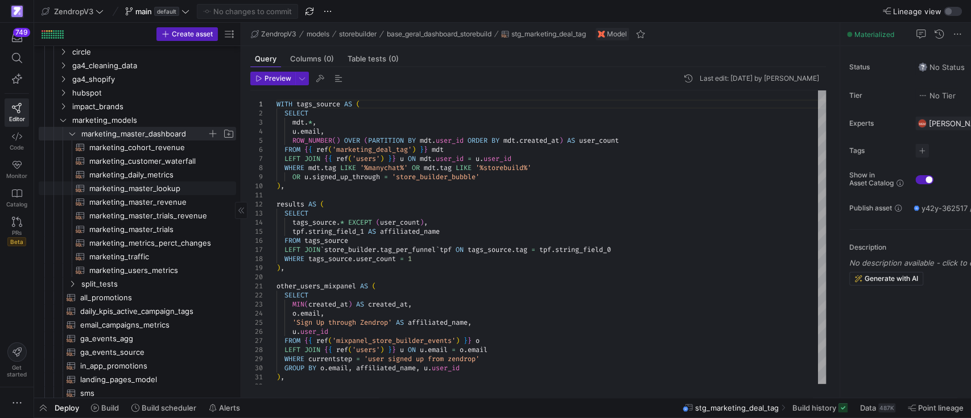
click at [141, 186] on span "marketing_master_lookup​​​​​​​​​​" at bounding box center [156, 188] width 134 height 13
type textarea "-- This query is pulling the parameters related to the users' first visit on ou…"
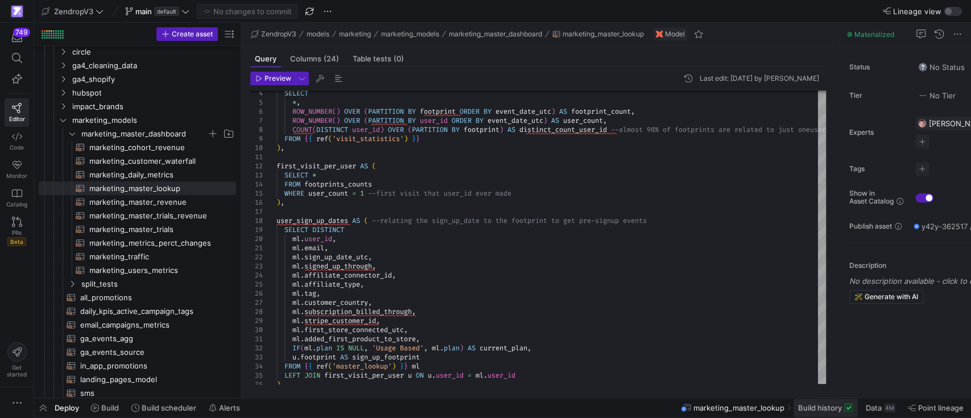
click at [823, 412] on span "Build history" at bounding box center [820, 407] width 44 height 9
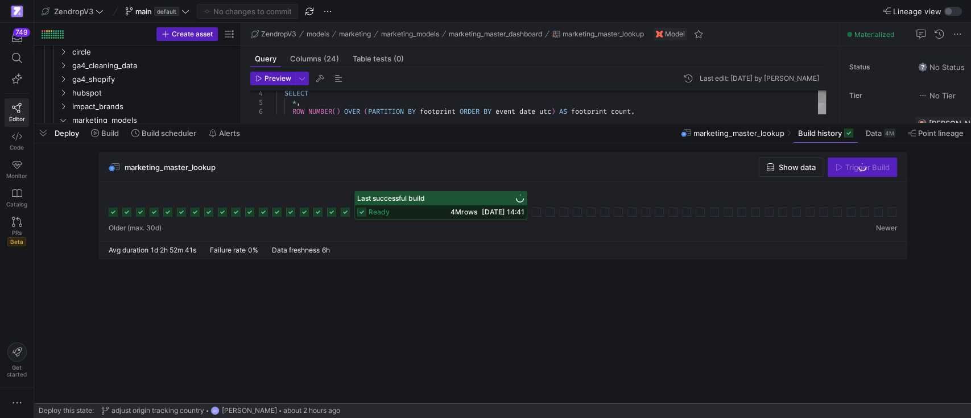
drag, startPoint x: 718, startPoint y: 168, endPoint x: 722, endPoint y: 122, distance: 46.8
click at [722, 122] on div at bounding box center [502, 123] width 936 height 5
click at [797, 169] on span "Show data" at bounding box center [796, 167] width 37 height 9
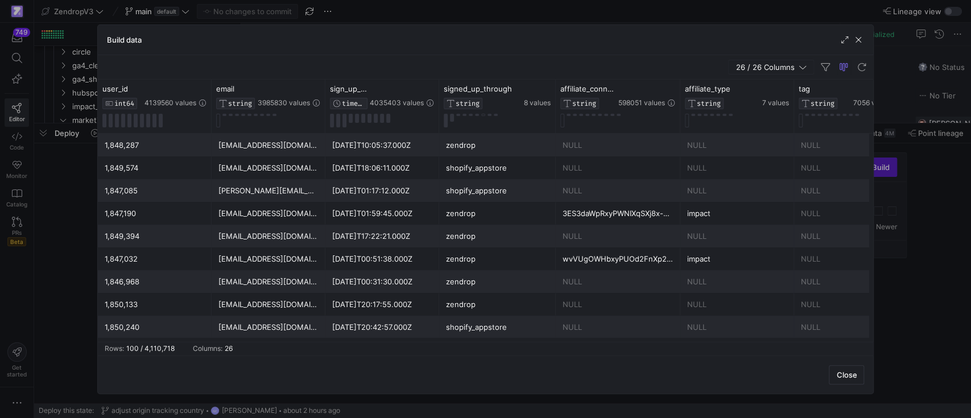
click at [801, 66] on icon "button" at bounding box center [802, 67] width 8 height 8
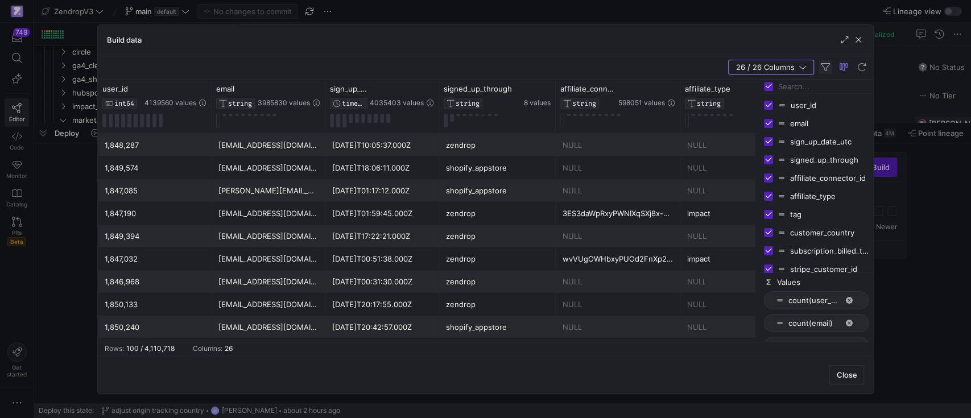
click at [826, 64] on span "button" at bounding box center [825, 67] width 14 height 14
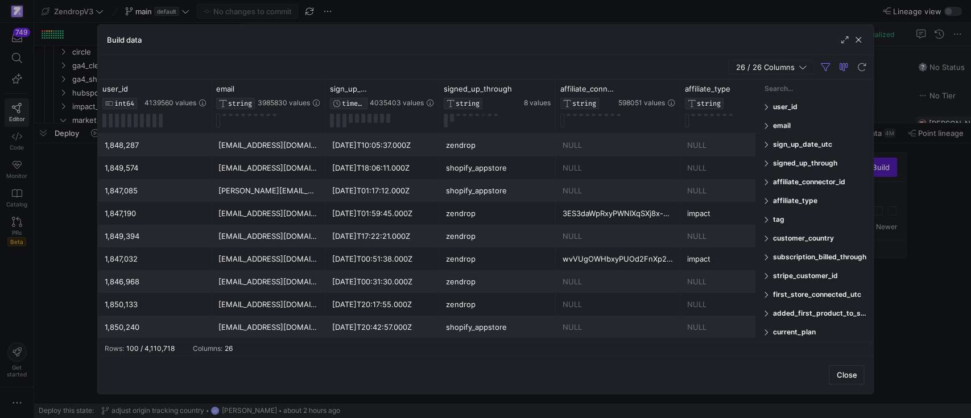
click at [772, 223] on div "tag" at bounding box center [816, 219] width 114 height 18
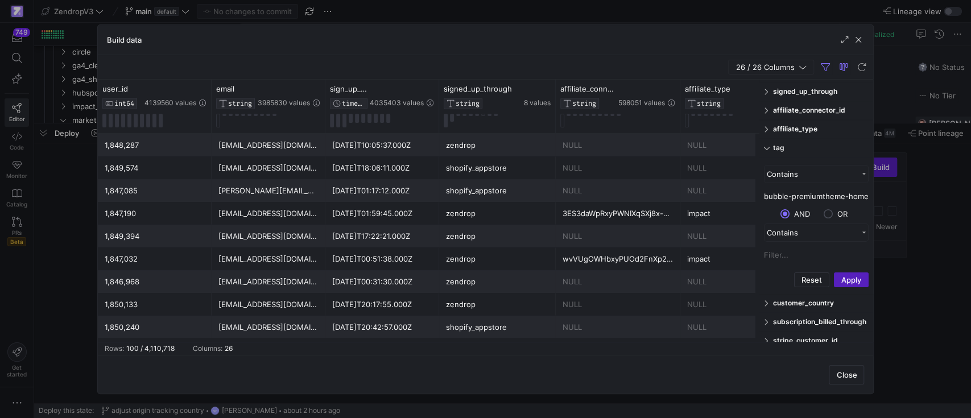
scroll to position [76, 0]
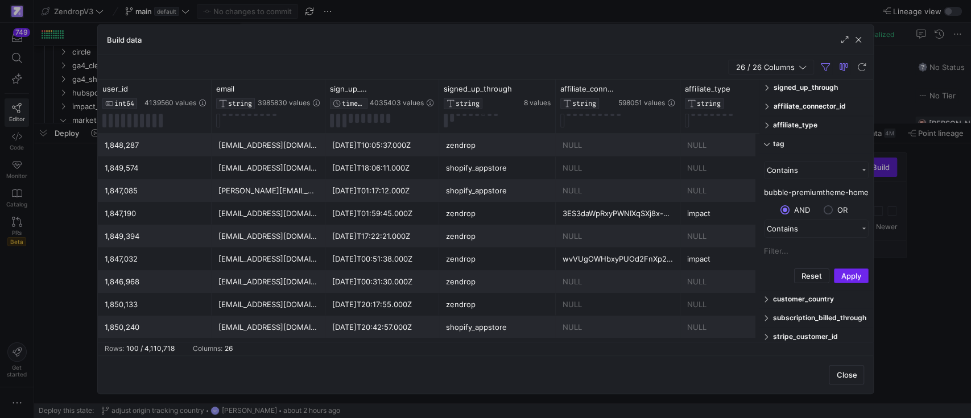
type input "storebuild-affiliate-web-internal-bubble-premiumtheme-home"
click at [844, 272] on button "Apply" at bounding box center [851, 275] width 35 height 15
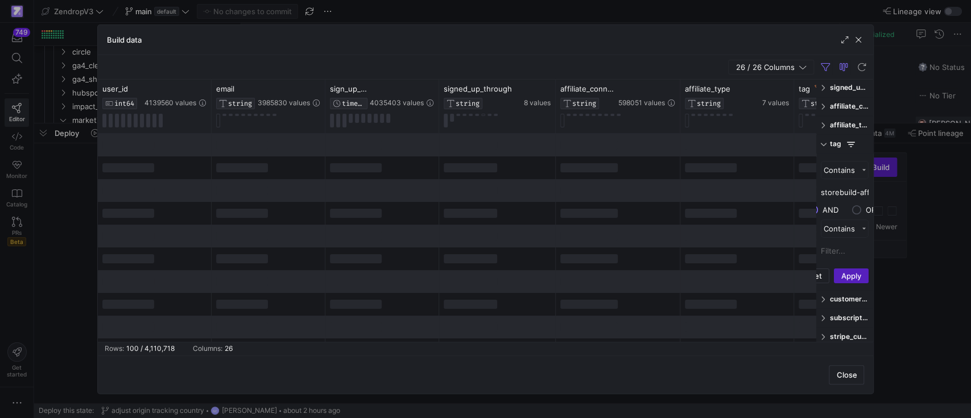
drag, startPoint x: 760, startPoint y: 187, endPoint x: 846, endPoint y: 191, distance: 86.5
click at [846, 191] on div "user_id Enabled user_id email Enabled email tag" at bounding box center [844, 211] width 57 height 262
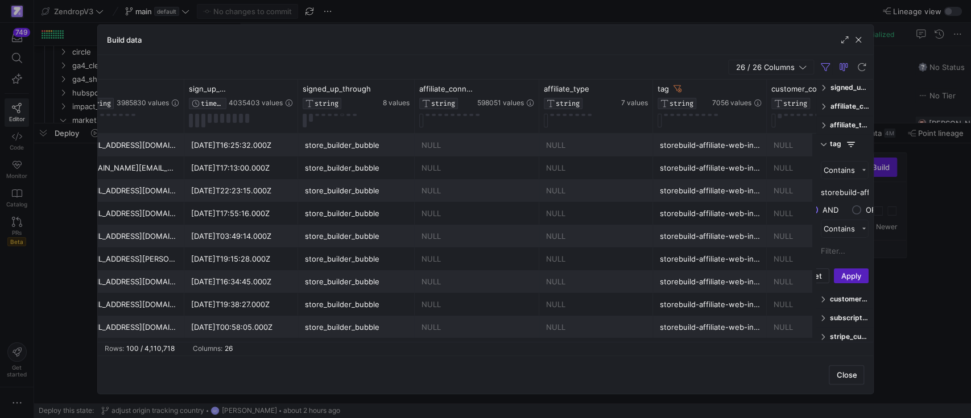
scroll to position [0, 191]
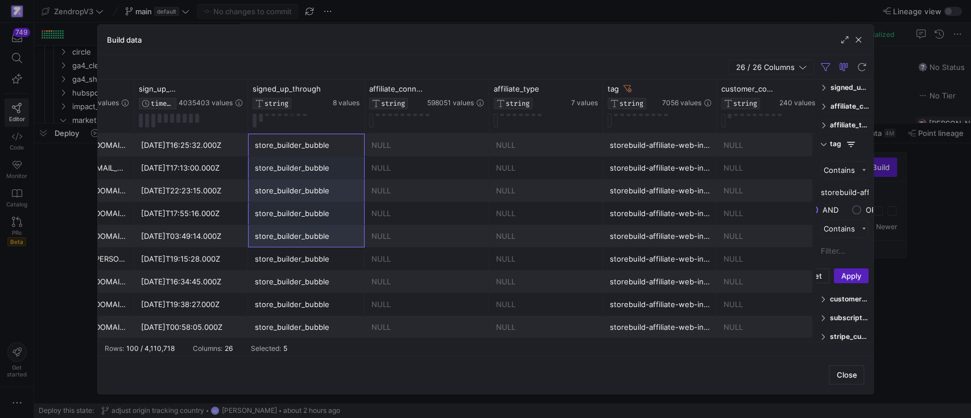
drag, startPoint x: 318, startPoint y: 150, endPoint x: 314, endPoint y: 317, distance: 167.8
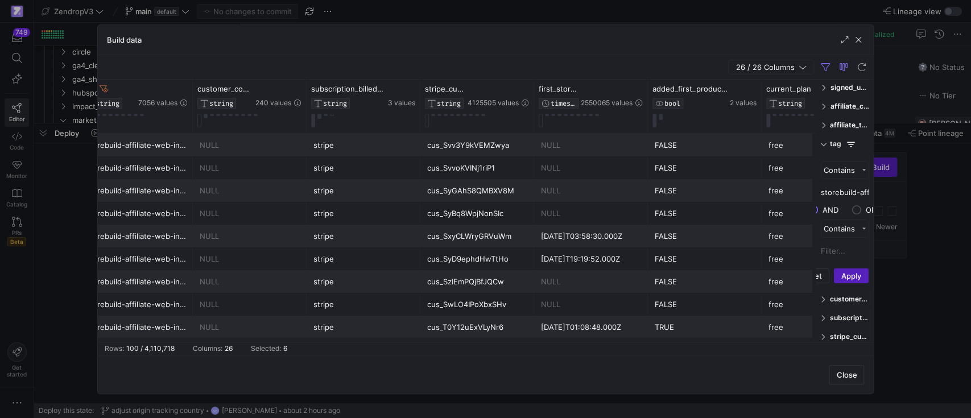
scroll to position [0, 752]
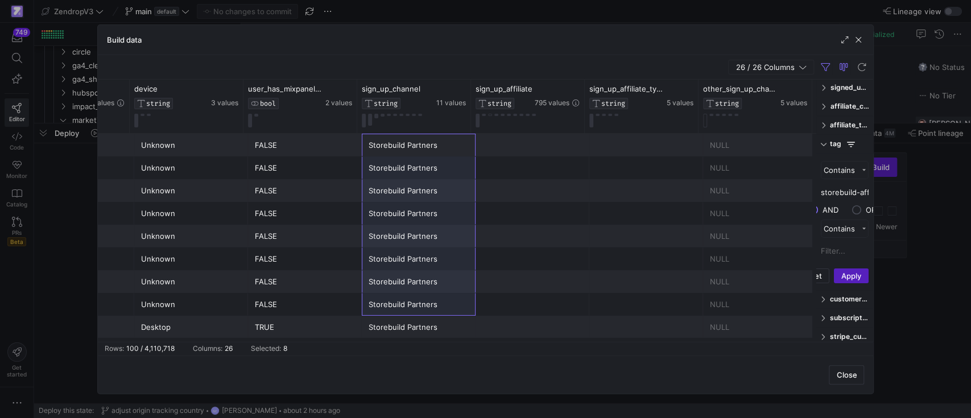
drag, startPoint x: 445, startPoint y: 148, endPoint x: 465, endPoint y: 301, distance: 154.9
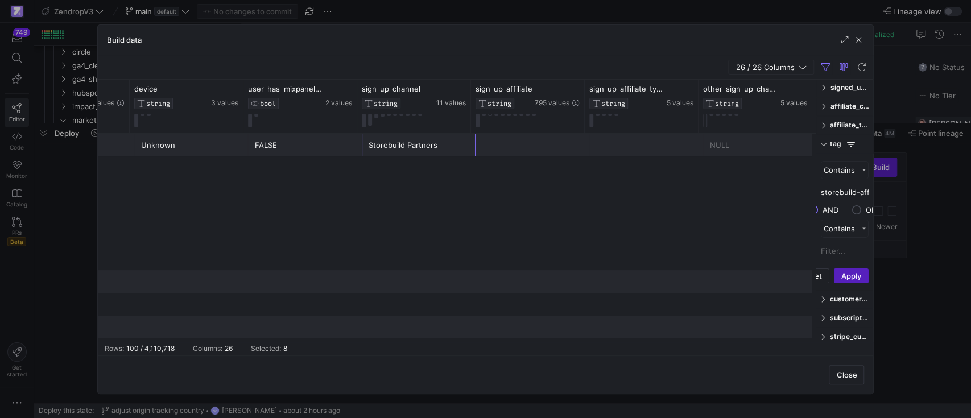
scroll to position [0, 0]
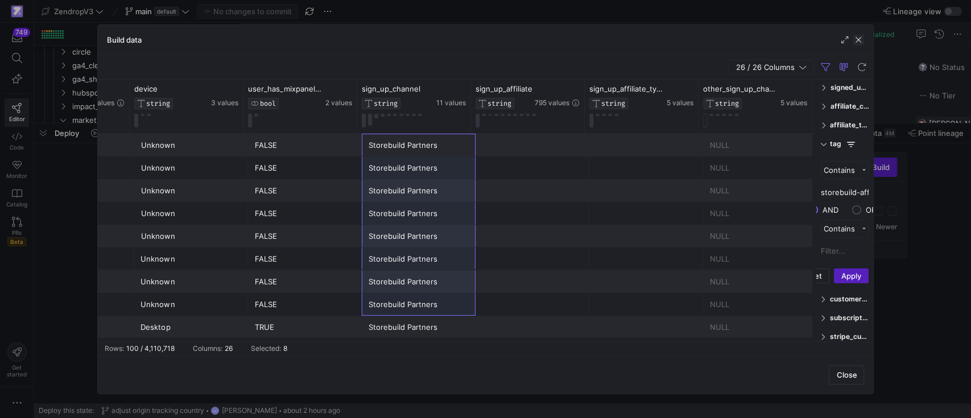
click at [857, 38] on span "button" at bounding box center [857, 39] width 11 height 11
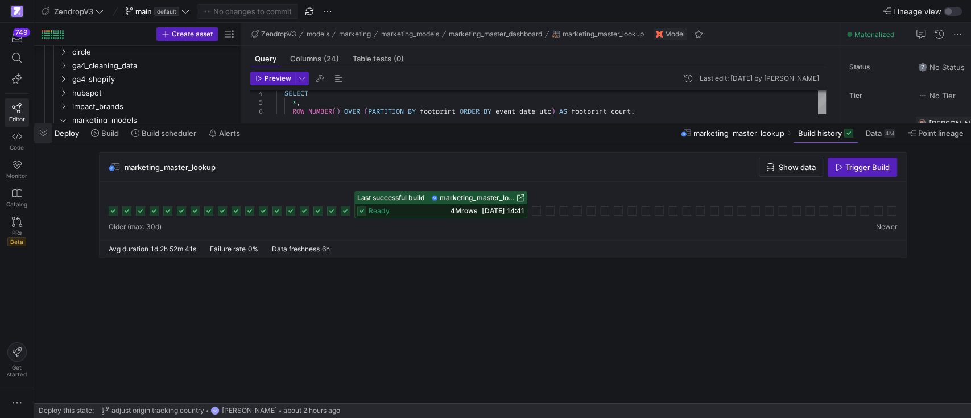
click at [41, 133] on span "button" at bounding box center [43, 132] width 18 height 19
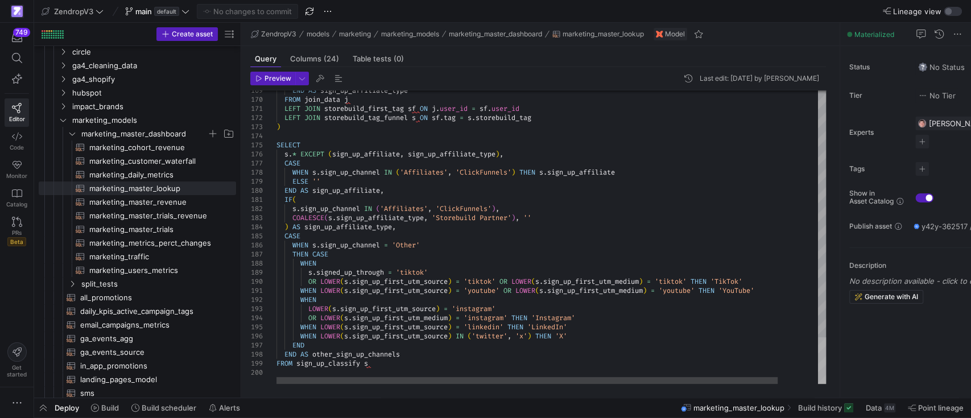
click at [818, 365] on div at bounding box center [822, 360] width 8 height 47
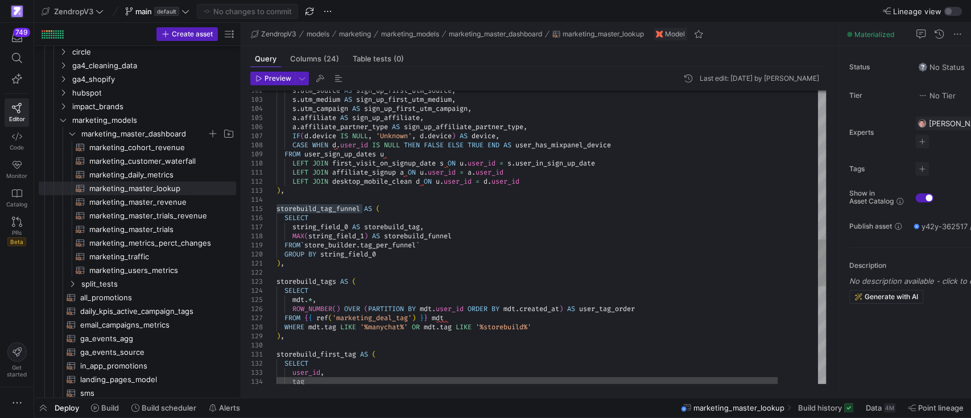
scroll to position [0, 249]
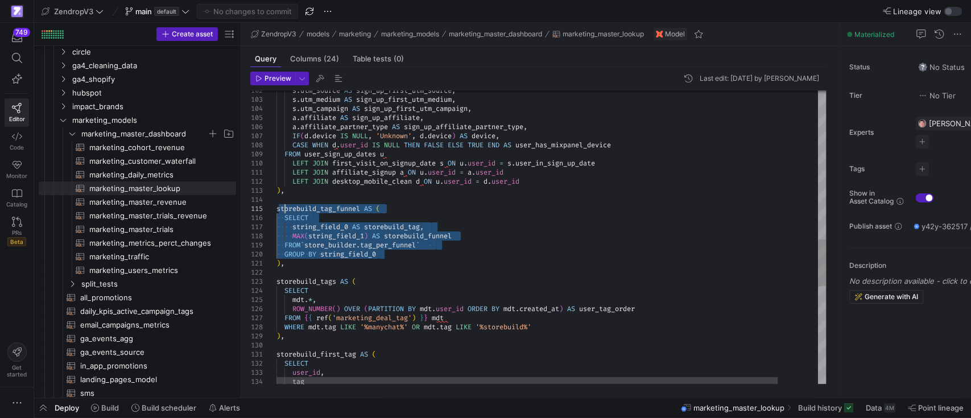
drag, startPoint x: 382, startPoint y: 253, endPoint x: 285, endPoint y: 213, distance: 105.3
click at [285, 213] on div "storebuild_first_tag AS ( SELECT user_id , tag FROM { { ref ( 'marketing_deal_t…" at bounding box center [572, 75] width 593 height 1835
click at [400, 247] on div "storebuild_first_tag AS ( SELECT user_id , tag FROM { { ref ( 'marketing_deal_t…" at bounding box center [572, 75] width 593 height 1835
drag, startPoint x: 392, startPoint y: 259, endPoint x: 282, endPoint y: 219, distance: 116.5
click at [282, 219] on div "storebuild_first_tag AS ( SELECT user_id , tag FROM { { ref ( 'marketing_deal_t…" at bounding box center [572, 75] width 593 height 1835
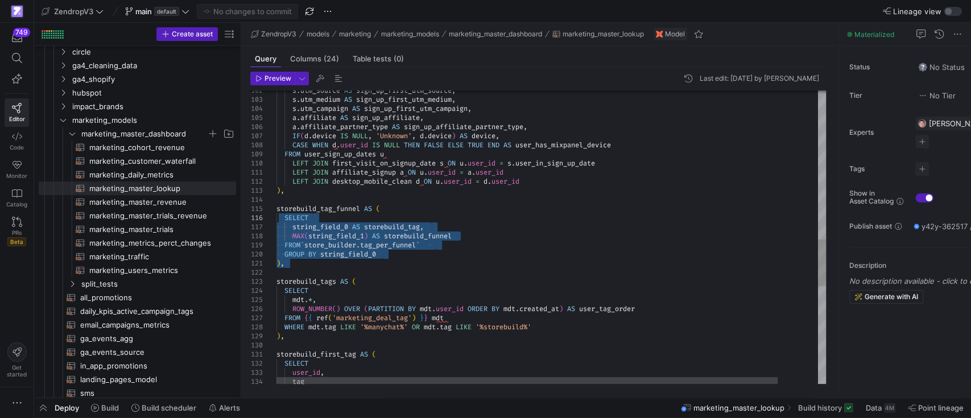
click at [400, 248] on div "storebuild_first_tag AS ( SELECT user_id , tag FROM { { ref ( 'marketing_deal_t…" at bounding box center [572, 75] width 593 height 1835
drag, startPoint x: 395, startPoint y: 253, endPoint x: 285, endPoint y: 218, distance: 115.1
click at [285, 218] on div "storebuild_first_tag AS ( SELECT user_id , tag FROM { { ref ( 'marketing_deal_t…" at bounding box center [572, 75] width 593 height 1835
click at [363, 244] on div "storebuild_first_tag AS ( SELECT user_id , tag FROM { { ref ( 'marketing_deal_t…" at bounding box center [572, 75] width 593 height 1835
click at [386, 244] on div "storebuild_first_tag AS ( SELECT user_id , tag FROM { { ref ( 'marketing_deal_t…" at bounding box center [572, 75] width 593 height 1835
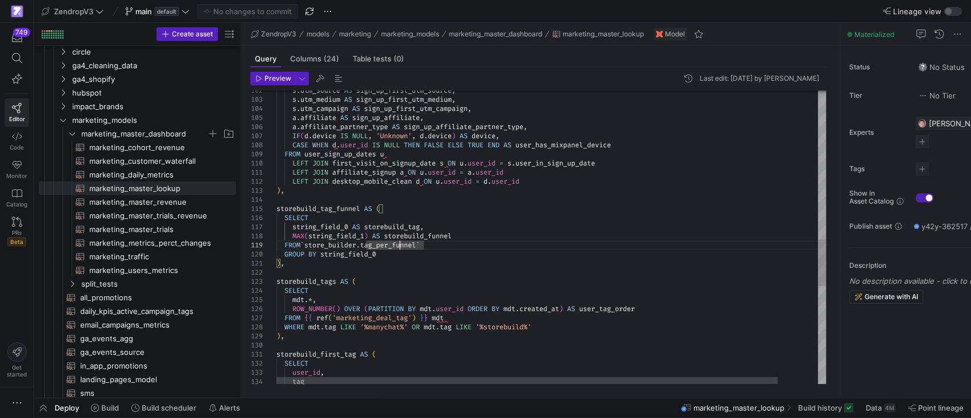
click at [397, 242] on div "storebuild_first_tag AS ( SELECT user_id , tag FROM { { ref ( 'marketing_deal_t…" at bounding box center [572, 75] width 593 height 1835
click at [389, 246] on div "storebuild_first_tag AS ( SELECT user_id , tag FROM { { ref ( 'marketing_deal_t…" at bounding box center [572, 75] width 593 height 1835
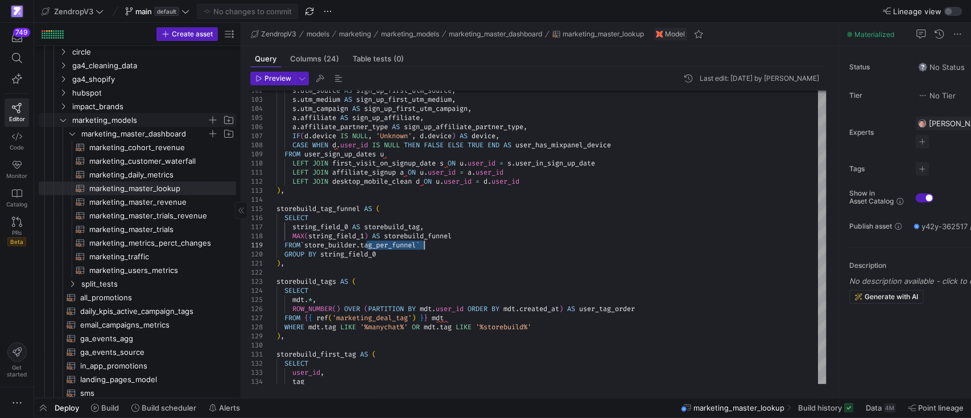
click at [66, 120] on icon "Press SPACE to select this row." at bounding box center [63, 120] width 8 height 7
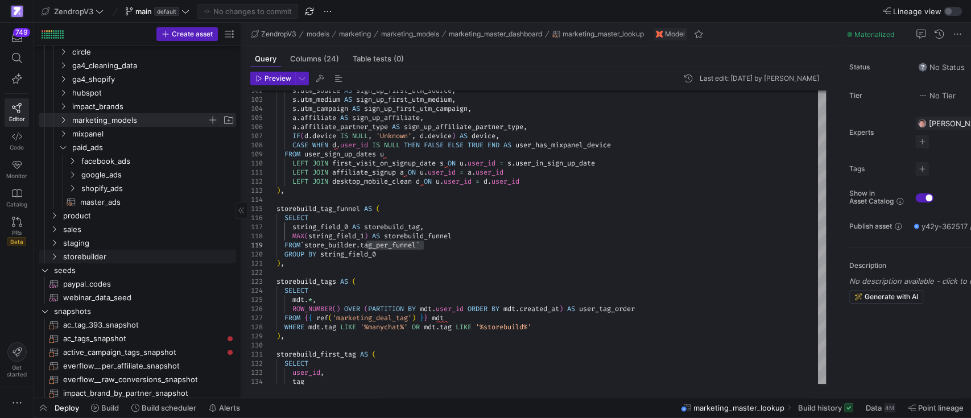
click at [55, 256] on icon "Press SPACE to select this row." at bounding box center [54, 256] width 8 height 7
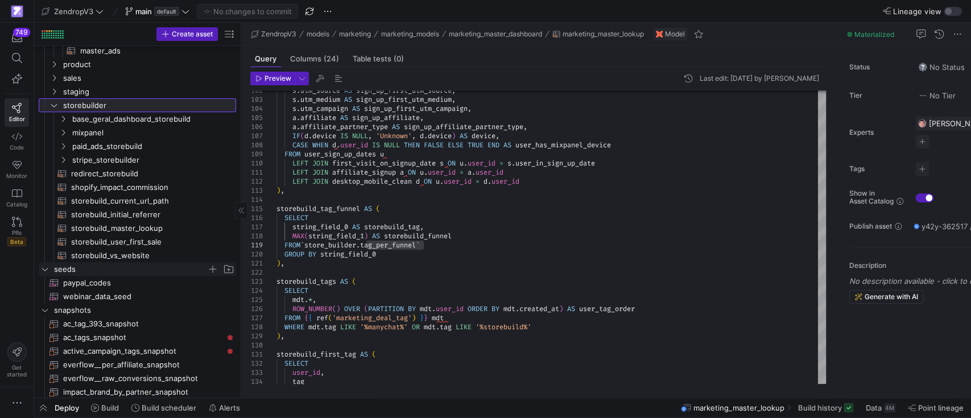
scroll to position [303, 0]
click at [62, 117] on icon "Press SPACE to select this row." at bounding box center [63, 118] width 8 height 7
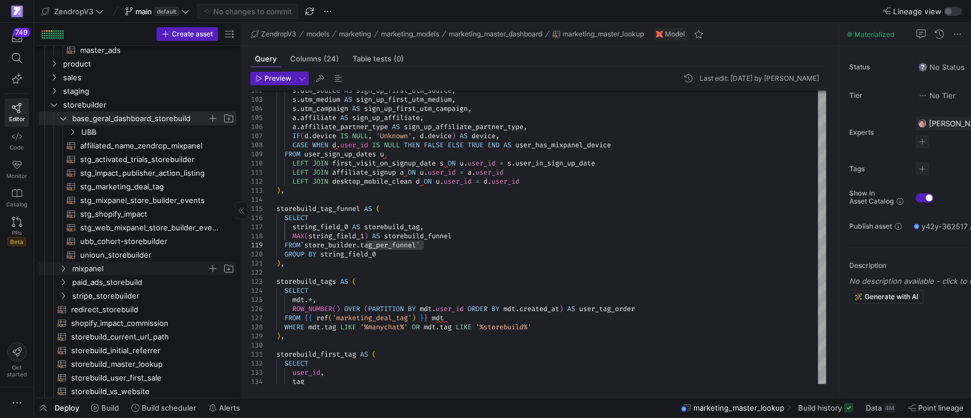
click at [68, 266] on span "mixpanel" at bounding box center [146, 268] width 178 height 13
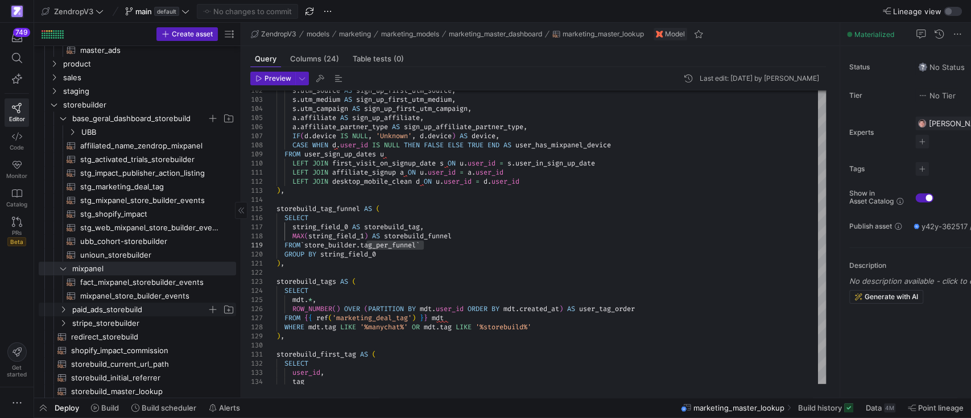
click at [73, 307] on span "paid_ads_storebuild" at bounding box center [139, 309] width 135 height 13
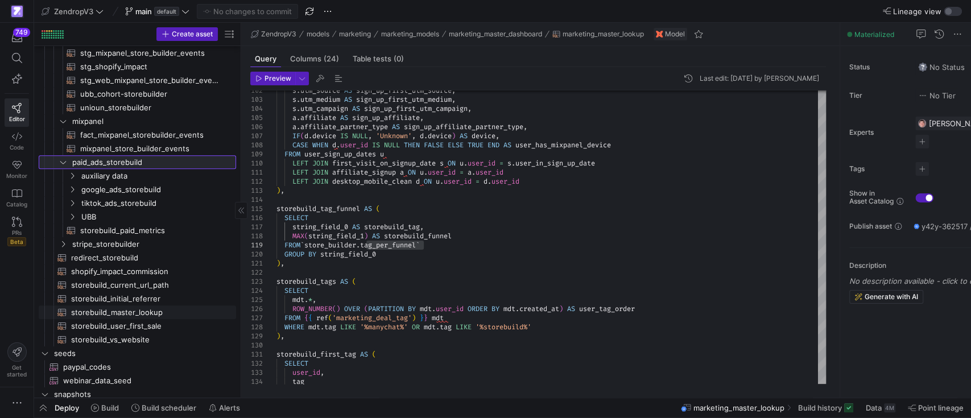
scroll to position [455, 0]
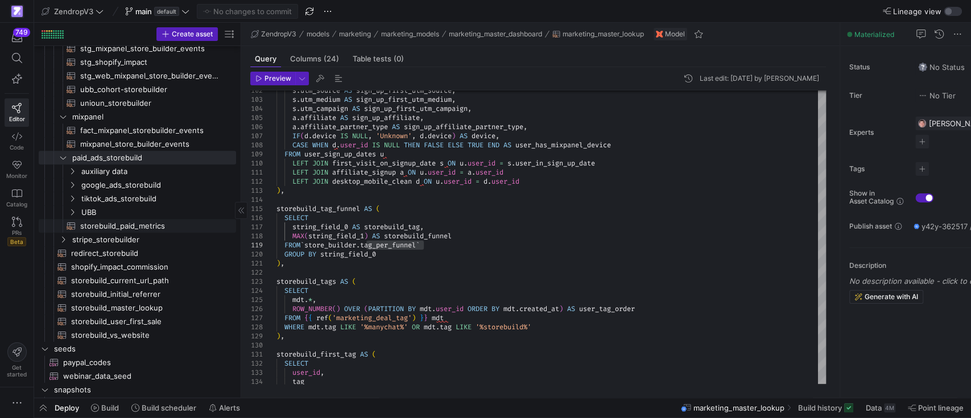
click at [67, 231] on span "storebuild_paid_metrics​​​​​​​​​​" at bounding box center [151, 225] width 169 height 13
type textarea "WITH union_all AS ( {{ config( materialized='table', partition_by={ "field": "d…"
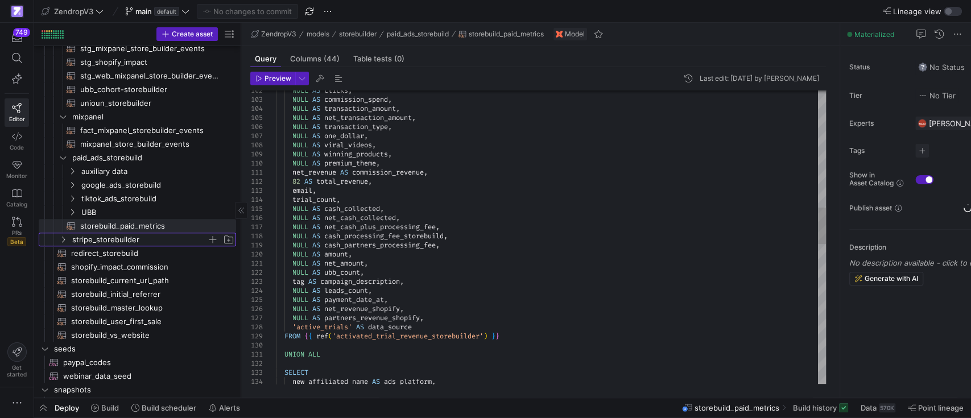
scroll to position [0, 130]
click at [67, 238] on y42-icon "Press SPACE to select this row." at bounding box center [63, 239] width 9 height 9
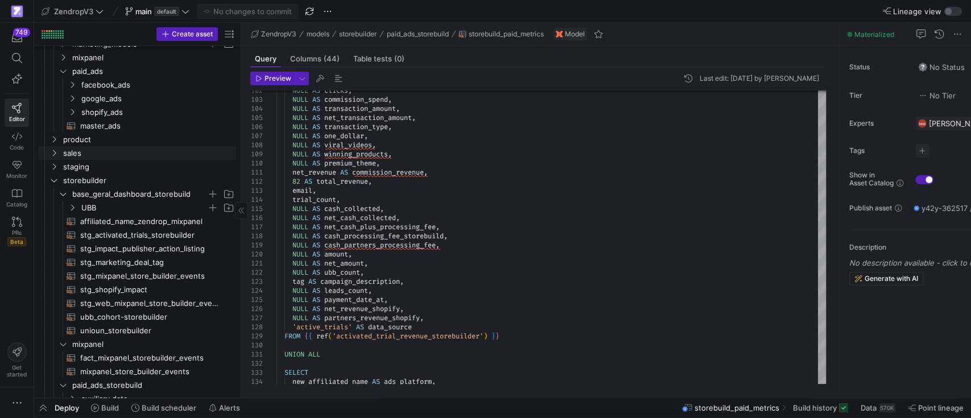
scroll to position [0, 0]
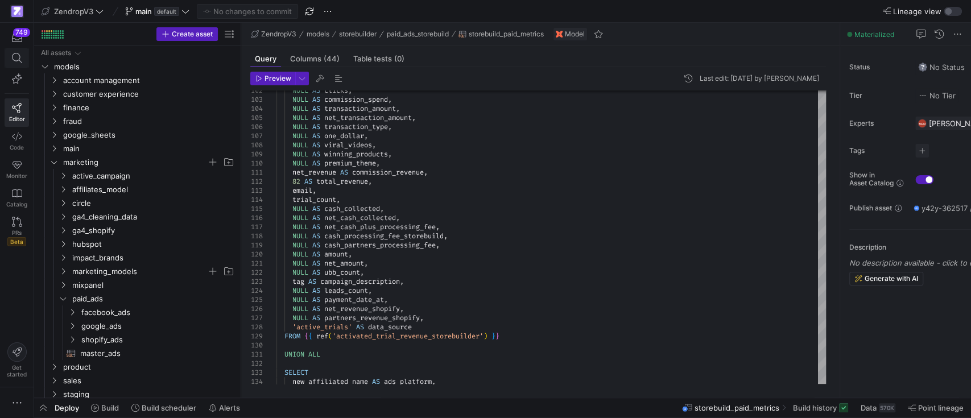
click at [16, 57] on icon at bounding box center [17, 58] width 10 height 10
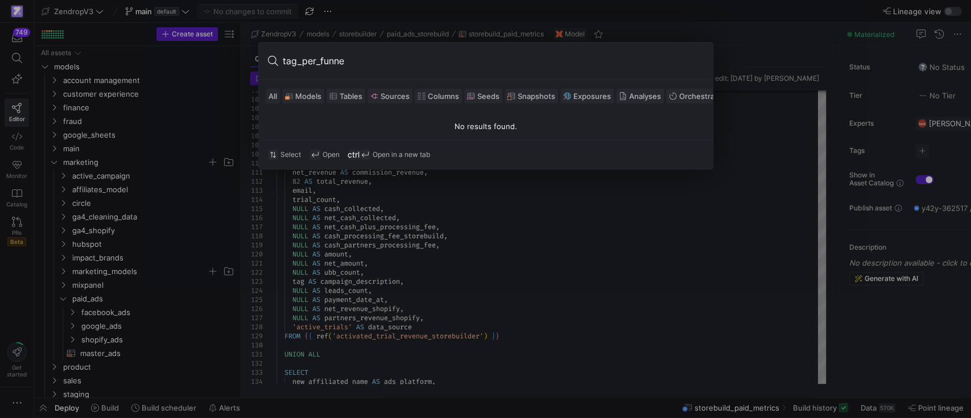
type input "tag_per_funnel"
click at [438, 235] on div at bounding box center [485, 209] width 971 height 418
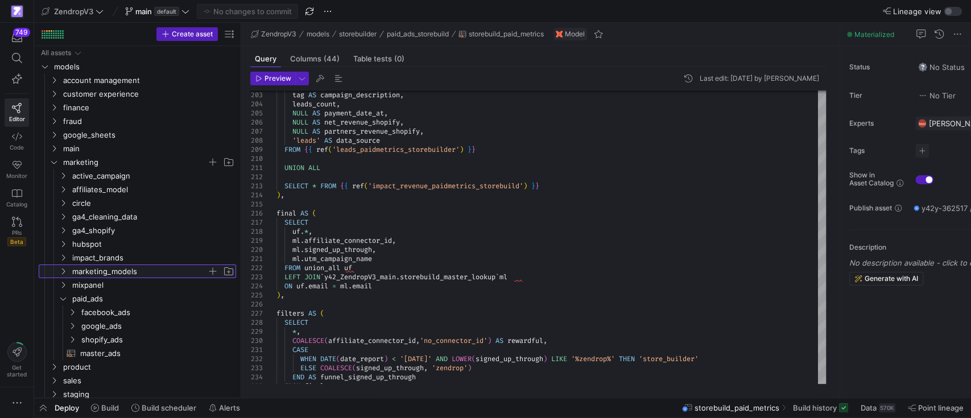
click at [65, 266] on span "marketing_models" at bounding box center [146, 271] width 178 height 13
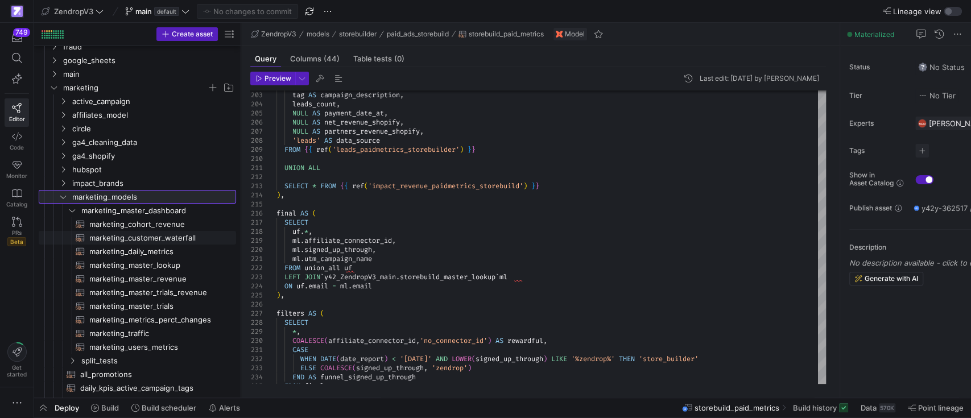
scroll to position [76, 0]
click at [157, 263] on span "marketing_master_lookup​​​​​​​​​​" at bounding box center [156, 264] width 134 height 13
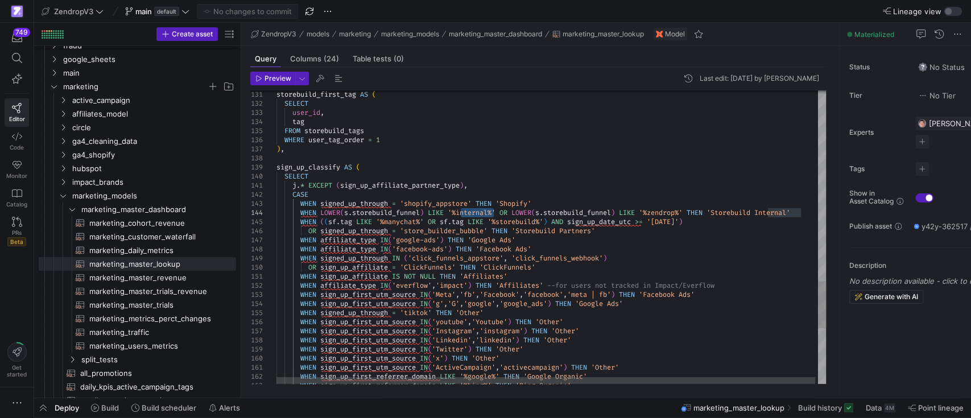
type textarea "[PERSON_NAME]* EXCEPT (sign_up_affiliate_partner_type), CASE WHEN signed_up_thr…"
